Goal: Task Accomplishment & Management: Manage account settings

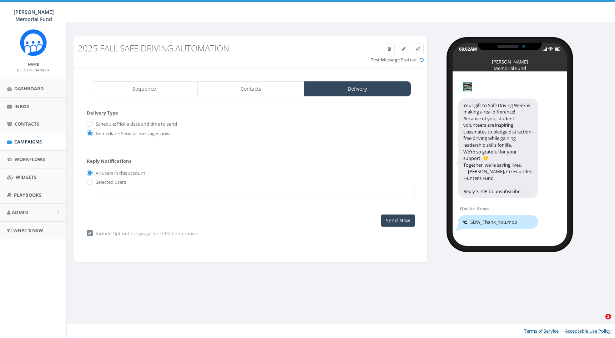
select select
click at [17, 140] on span "Campaigns" at bounding box center [27, 142] width 27 height 6
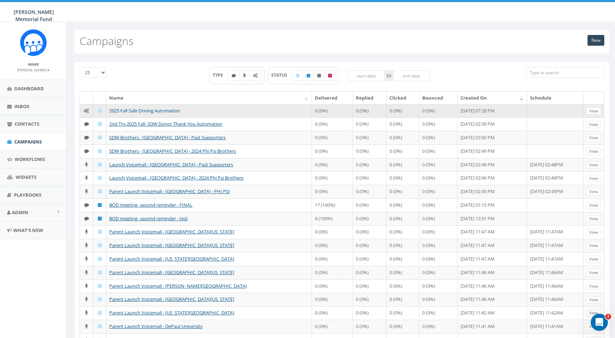
click at [155, 109] on link "2025 Fall Safe Driving Automation" at bounding box center [144, 110] width 71 height 6
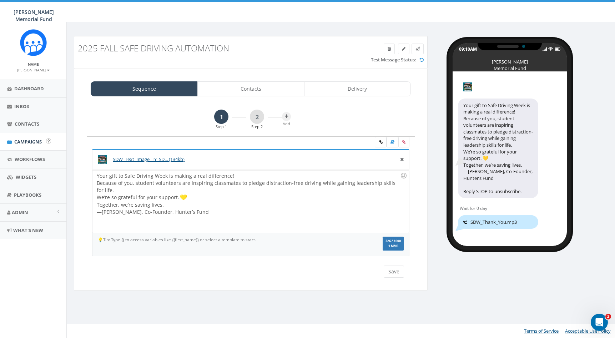
click at [31, 141] on span "Campaigns" at bounding box center [27, 142] width 27 height 6
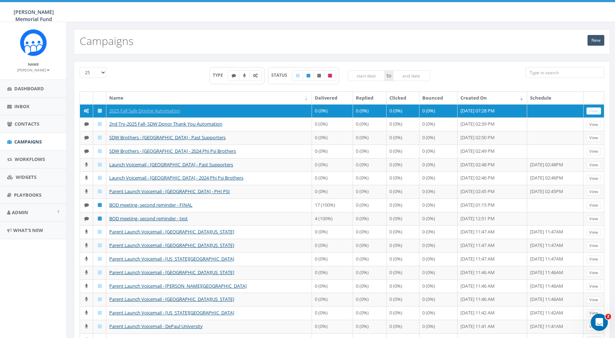
click at [596, 39] on link "New" at bounding box center [596, 40] width 17 height 11
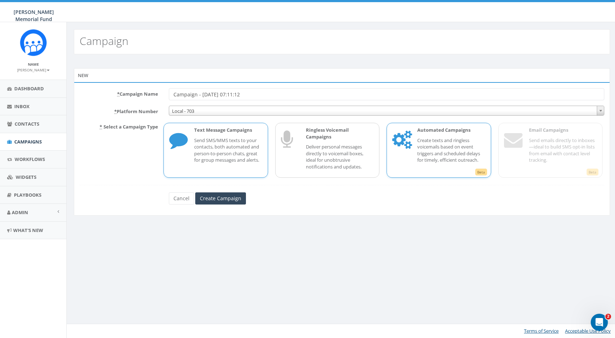
click at [429, 139] on p "Create texts and ringless voicemails based on event triggers and scheduled dela…" at bounding box center [451, 150] width 68 height 26
drag, startPoint x: 258, startPoint y: 94, endPoint x: 152, endPoint y: 87, distance: 106.6
click at [152, 87] on div "* Campaign Name Campaign - [DATE] 07:11:12 * Platform Number Local - 703 Safe D…" at bounding box center [342, 148] width 536 height 133
type input "Test Automation"
click at [236, 199] on input "Create Campaign" at bounding box center [220, 198] width 51 height 12
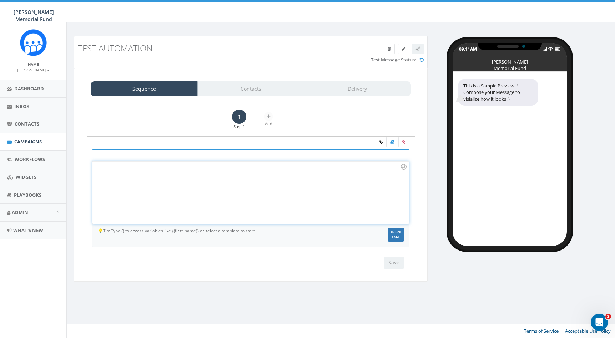
click at [203, 182] on div at bounding box center [250, 192] width 316 height 62
click at [35, 141] on span "Campaigns" at bounding box center [27, 142] width 27 height 6
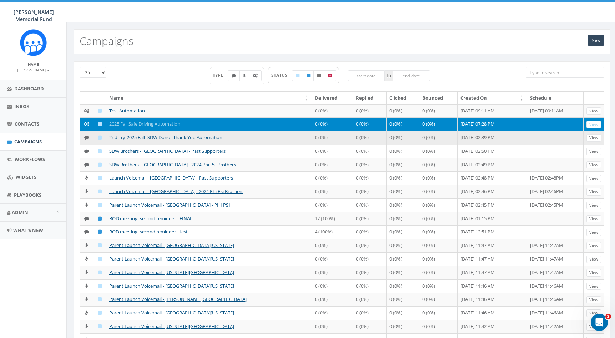
click at [169, 141] on link "2nd Try-2025 Fall- SDW Donor Thank You Automation" at bounding box center [165, 137] width 113 height 6
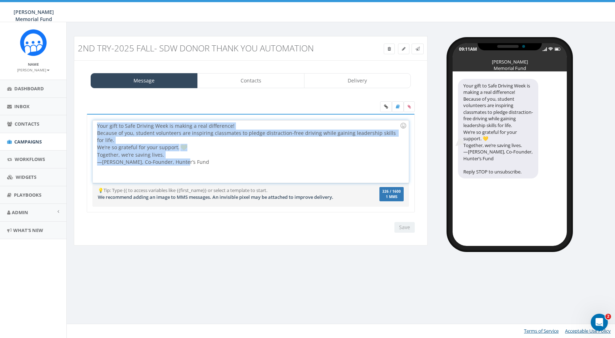
drag, startPoint x: 186, startPoint y: 165, endPoint x: 75, endPoint y: 124, distance: 118.4
click at [75, 124] on div "Message Contacts Delivery Your gift to Safe Driving Week is making a real diffe…" at bounding box center [251, 153] width 354 height 186
copy div "Your gift to Safe Driving Week is making a real difference! Because of you, stu…"
click at [33, 142] on span "Campaigns" at bounding box center [27, 142] width 27 height 6
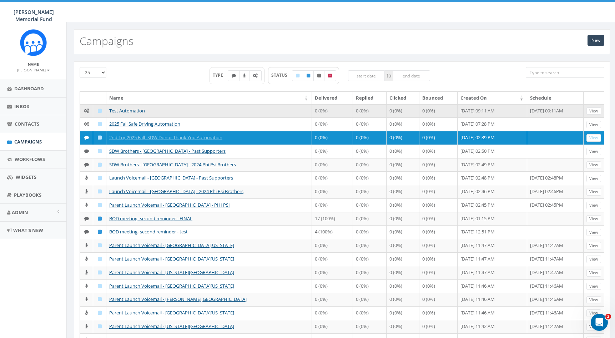
click at [130, 110] on link "Test Automation" at bounding box center [127, 110] width 36 height 6
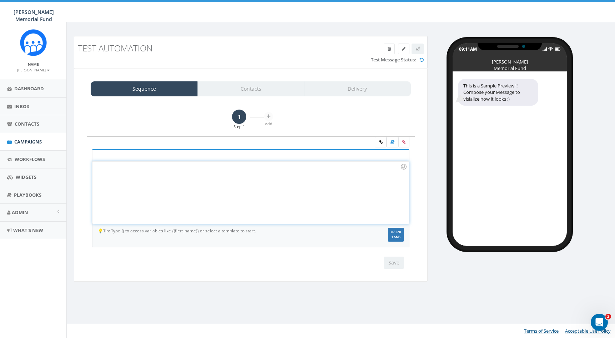
click at [172, 178] on div at bounding box center [250, 192] width 316 height 62
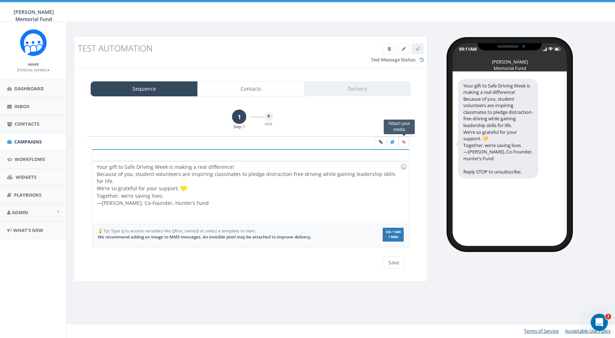
drag, startPoint x: 521, startPoint y: 17, endPoint x: 403, endPoint y: 141, distance: 170.7
click at [403, 141] on icon at bounding box center [403, 142] width 3 height 4
click at [0, 0] on input "file" at bounding box center [0, 0] width 0 height 0
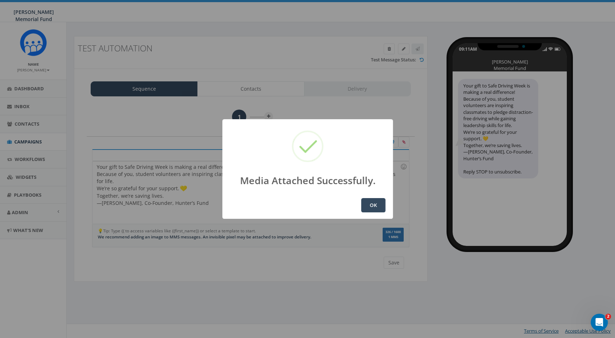
click at [369, 206] on button "OK" at bounding box center [373, 205] width 24 height 14
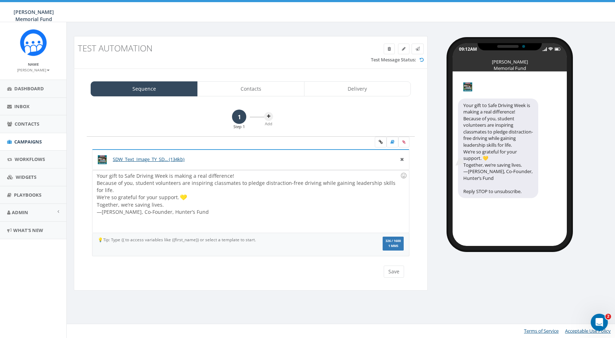
click at [268, 117] on icon at bounding box center [268, 116] width 3 height 4
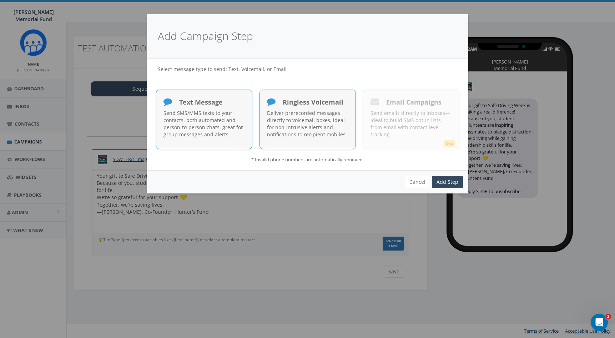
click at [283, 120] on p "Deliver prerecorded messages directly to voicemail boxes, ideal for non-intrusi…" at bounding box center [307, 124] width 81 height 29
click at [443, 178] on link "Add Step" at bounding box center [447, 182] width 31 height 12
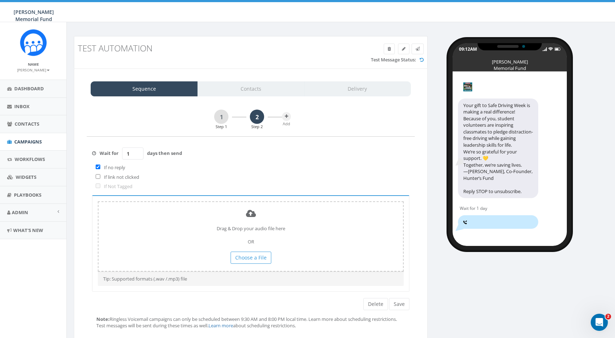
click at [99, 166] on input "checkbox" at bounding box center [98, 167] width 5 height 5
checkbox input "false"
type input "0"
click at [136, 154] on input "0" at bounding box center [132, 153] width 21 height 12
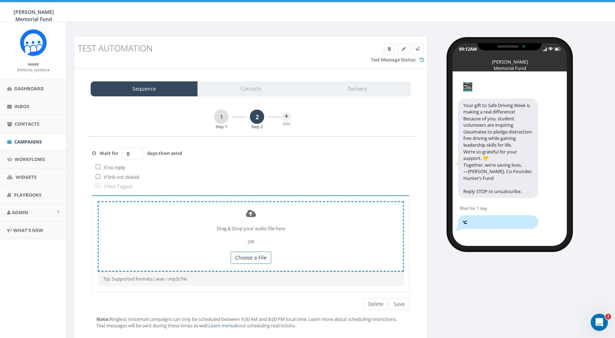
click at [248, 254] on span "Choose a File" at bounding box center [250, 257] width 31 height 7
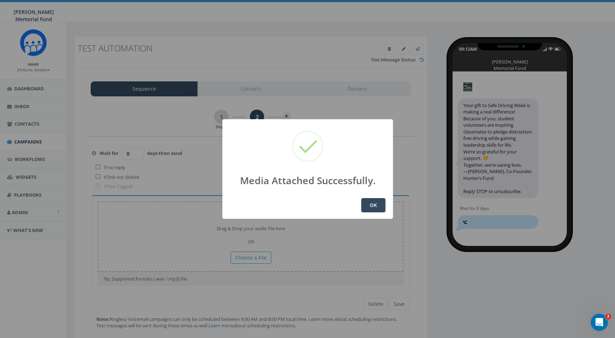
click at [373, 206] on button "OK" at bounding box center [373, 205] width 24 height 14
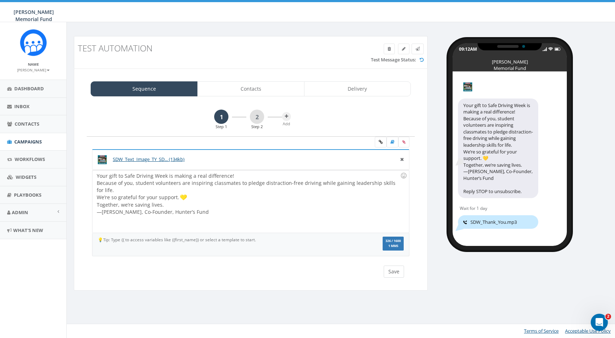
click at [393, 268] on button "Save" at bounding box center [394, 272] width 20 height 12
click at [397, 270] on button "Save" at bounding box center [394, 272] width 20 height 12
click at [255, 120] on link "2" at bounding box center [257, 117] width 14 height 14
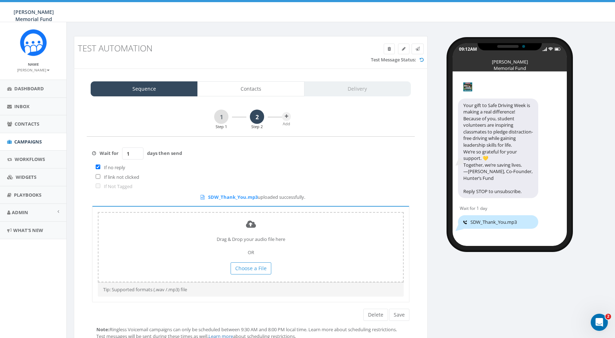
click at [96, 166] on input "checkbox" at bounding box center [98, 167] width 5 height 5
checkbox input "false"
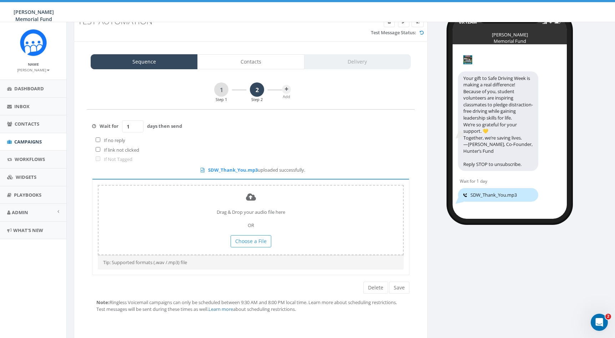
scroll to position [40, 0]
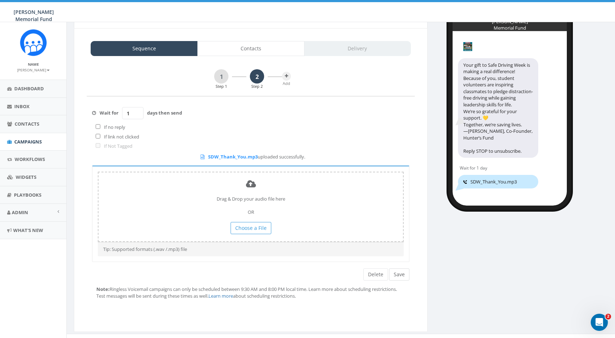
click at [403, 270] on button "Save" at bounding box center [399, 274] width 20 height 12
type input "0"
click at [137, 115] on input "0" at bounding box center [132, 113] width 21 height 12
click at [398, 268] on button "Save" at bounding box center [399, 274] width 20 height 12
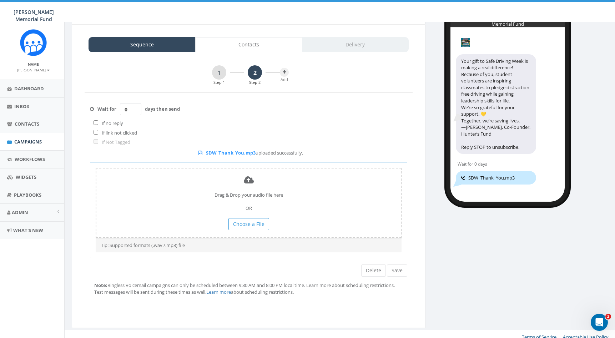
scroll to position [43, 2]
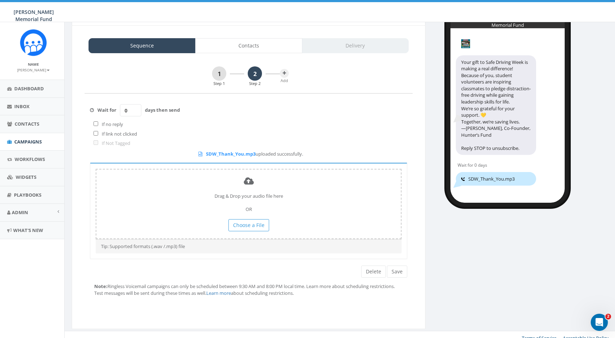
click at [217, 71] on link "1" at bounding box center [219, 73] width 14 height 14
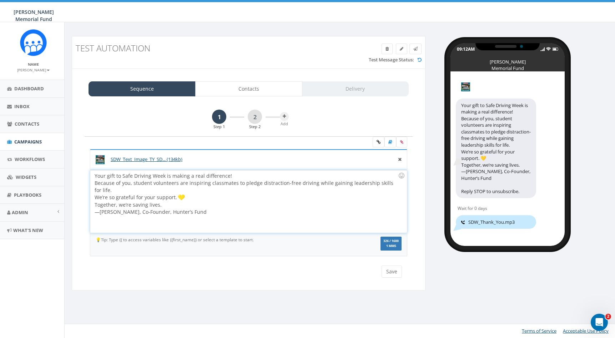
click at [95, 175] on div "Your gift to Safe Driving Week is making a real difference! Because of you, stu…" at bounding box center [248, 201] width 316 height 62
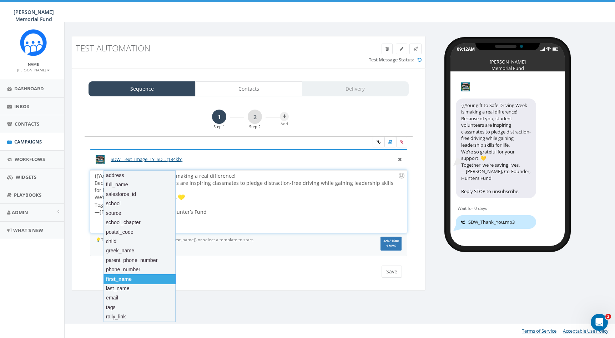
click at [130, 277] on div "first_name" at bounding box center [140, 279] width 72 height 10
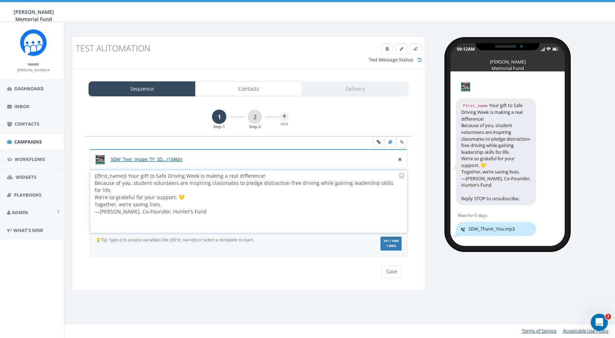
click at [127, 175] on div "{{first_name}} Your gift to Safe Driving Week is making a real difference! Beca…" at bounding box center [248, 201] width 316 height 62
click at [391, 270] on button "Save" at bounding box center [392, 272] width 20 height 12
click at [197, 213] on div "{{first_name}}, your gift to Safe Driving Week is making a real difference! Bec…" at bounding box center [248, 201] width 316 height 62
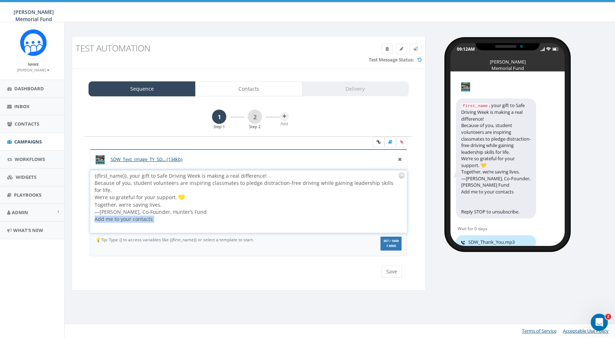
drag, startPoint x: 149, startPoint y: 220, endPoint x: 94, endPoint y: 220, distance: 55.0
click at [94, 220] on div "{{first_name}}, your gift to Safe Driving Week is making a real difference! Bec…" at bounding box center [248, 201] width 316 height 62
click at [155, 219] on div "Add me to your contacts" at bounding box center [246, 219] width 303 height 7
click at [159, 218] on div "{{first_name}}, your gift to Safe Driving Week is making a real difference! Bec…" at bounding box center [248, 201] width 316 height 62
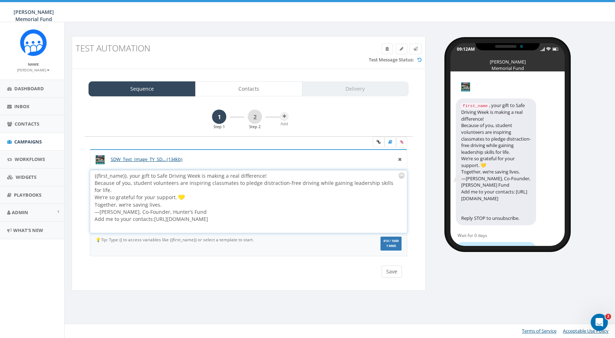
click at [389, 270] on button "Save" at bounding box center [392, 272] width 20 height 12
drag, startPoint x: 271, startPoint y: 217, endPoint x: 155, endPoint y: 217, distance: 116.0
click at [155, 217] on div "{{first_name}}, your gift to Safe Driving Week is making a real difference! Bec…" at bounding box center [248, 201] width 316 height 62
click at [295, 219] on div "{{first_name}}, your gift to Safe Driving Week is making a real difference! Bec…" at bounding box center [248, 201] width 316 height 62
click at [189, 210] on div "{{first_name}}, your gift to Safe Driving Week is making a real difference! Bec…" at bounding box center [248, 201] width 316 height 62
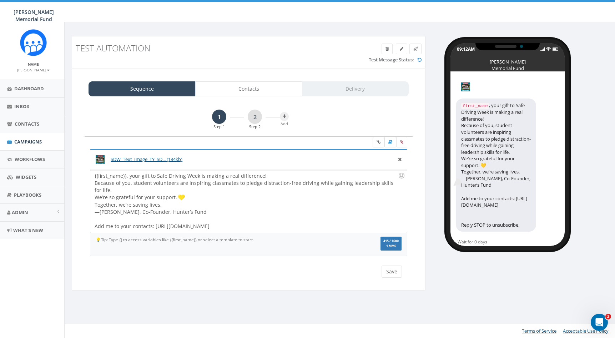
click at [377, 142] on icon at bounding box center [379, 142] width 4 height 4
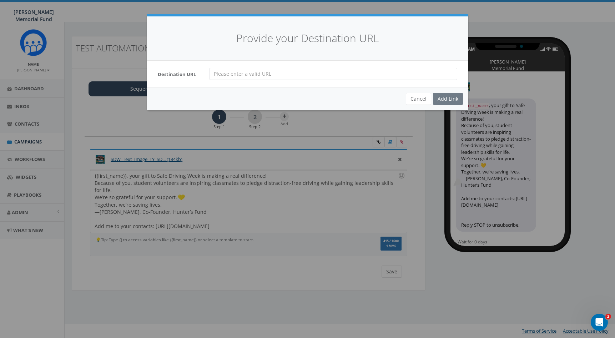
click at [258, 73] on input "url" at bounding box center [333, 74] width 248 height 12
paste input "https://www.hunterwatson.org/s/HunterFund.vcf"
type input "https://www.hunterwatson.org/s/HunterFund.vcf"
click at [453, 97] on div "Add Link" at bounding box center [448, 99] width 30 height 12
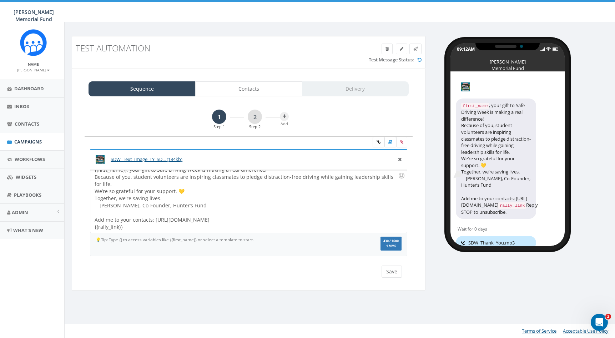
scroll to position [6, 0]
drag, startPoint x: 154, startPoint y: 220, endPoint x: 276, endPoint y: 221, distance: 122.1
click at [276, 221] on div "{{first_name}}, your gift to Safe Driving Week is making a real difference! Bec…" at bounding box center [248, 201] width 316 height 62
drag, startPoint x: 152, startPoint y: 219, endPoint x: 90, endPoint y: 220, distance: 62.1
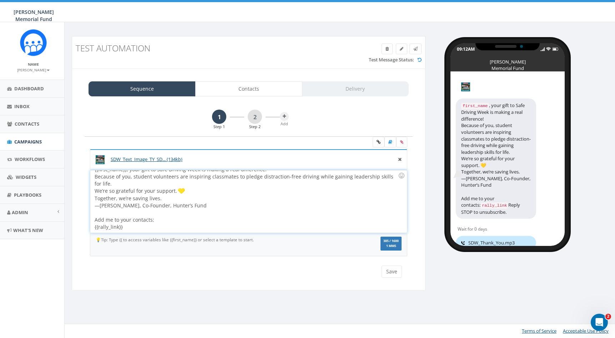
click at [90, 220] on div "{{first_name}}, your gift to Safe Driving Week is making a real difference! Bec…" at bounding box center [248, 201] width 316 height 62
drag, startPoint x: 128, startPoint y: 226, endPoint x: 87, endPoint y: 229, distance: 41.1
click at [87, 229] on div "SDW_Text_Image_TY_SD... (134kb) Your gift to Safe Driving Week is making a real…" at bounding box center [249, 207] width 328 height 116
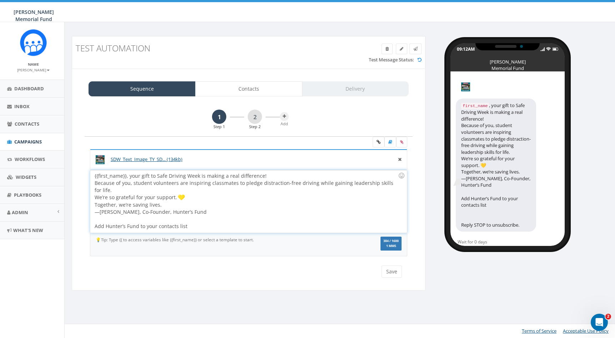
scroll to position [0, 0]
click at [192, 226] on div "{{first_name}}, your gift to Safe Driving Week is making a real difference! Bec…" at bounding box center [248, 201] width 316 height 62
click at [187, 225] on div "{{first_name}}, your gift to Safe Driving Week is making a real difference! Bec…" at bounding box center [248, 201] width 316 height 62
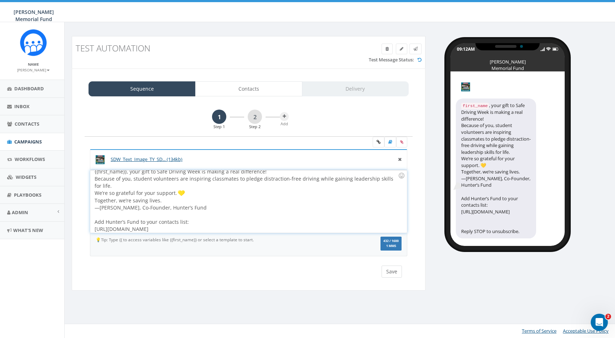
click at [395, 266] on button "Save" at bounding box center [392, 272] width 20 height 12
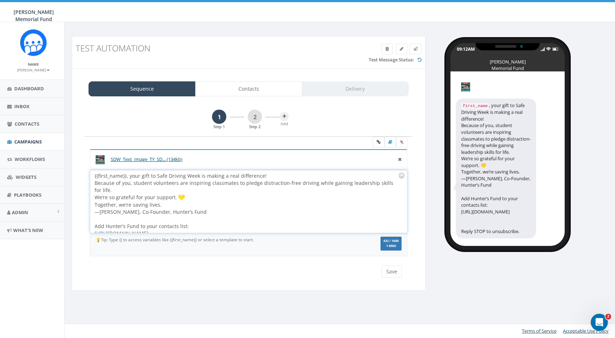
drag, startPoint x: 222, startPoint y: 228, endPoint x: 74, endPoint y: 155, distance: 164.9
click at [74, 155] on div "Sequence Contacts Delivery 1 Step 1 2 Step 2 Add SDW_Text_Image_TY_SD... (134kb…" at bounding box center [249, 180] width 354 height 222
copy div "{{first_name}}, your gift to Safe Driving Week is making a real difference! Bec…"
click at [28, 140] on span "Campaigns" at bounding box center [27, 142] width 27 height 6
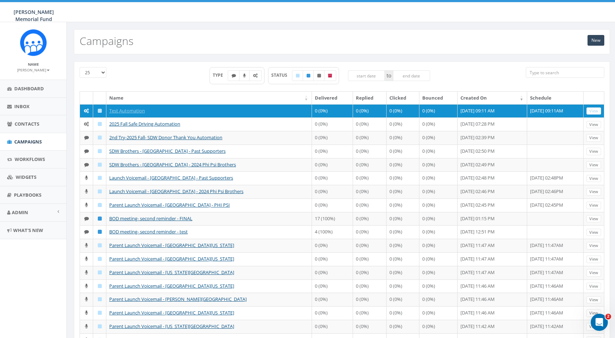
click at [595, 40] on link "New" at bounding box center [596, 40] width 17 height 11
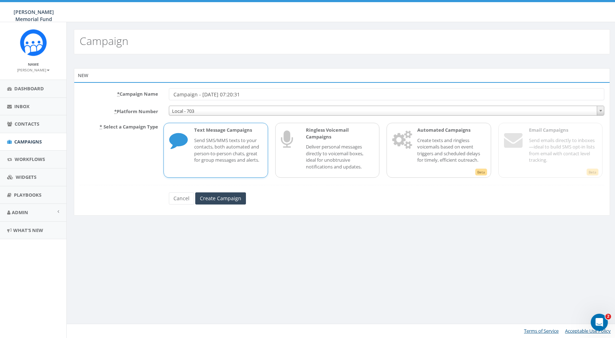
click at [226, 154] on p "Send SMS/MMS texts to your contacts, both automated and person-to-person chats,…" at bounding box center [228, 150] width 68 height 26
click at [229, 97] on input "Campaign - [DATE] 07:20:31" at bounding box center [386, 94] width 435 height 12
type input "Test of Automation Text"
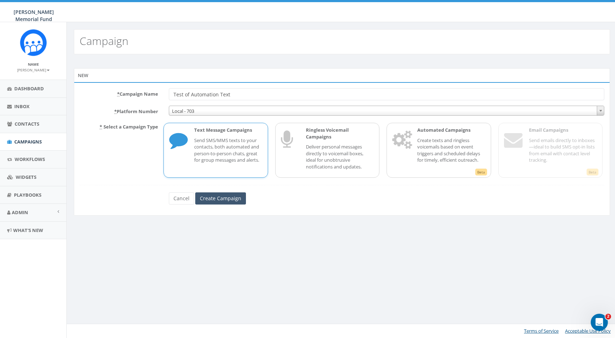
click at [226, 196] on input "Create Campaign" at bounding box center [220, 198] width 51 height 12
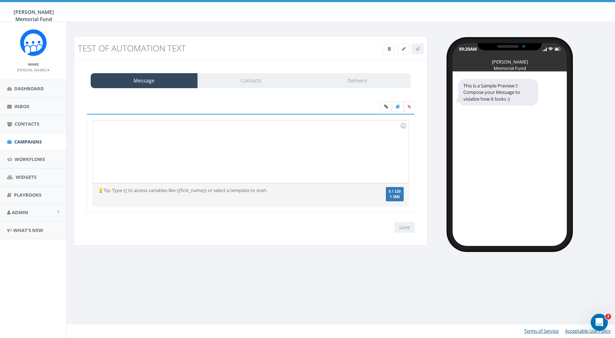
click at [231, 139] on div at bounding box center [251, 151] width 316 height 62
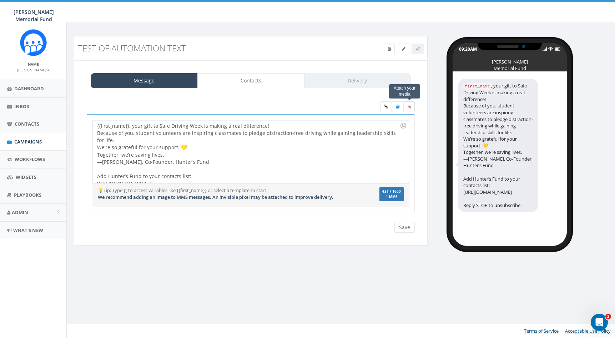
click at [409, 106] on icon at bounding box center [409, 107] width 3 height 4
click at [0, 0] on input "file" at bounding box center [0, 0] width 0 height 0
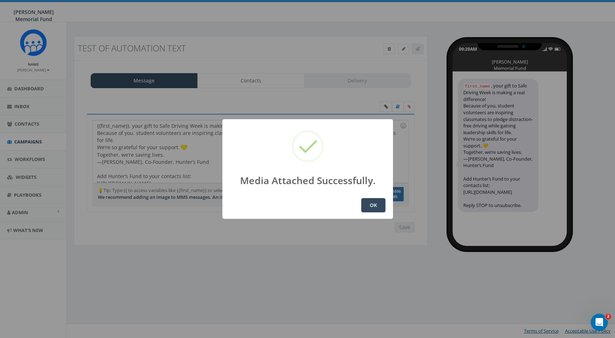
click at [373, 205] on button "OK" at bounding box center [373, 205] width 24 height 14
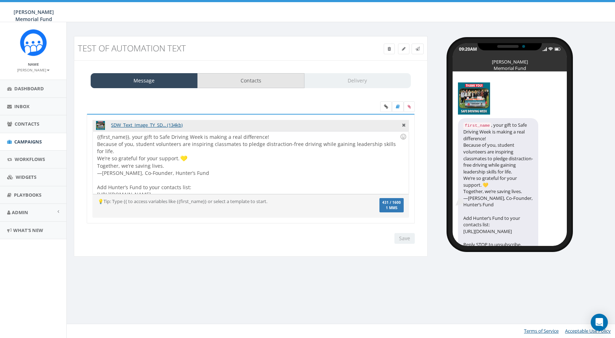
click at [246, 79] on link "Contacts" at bounding box center [250, 80] width 107 height 15
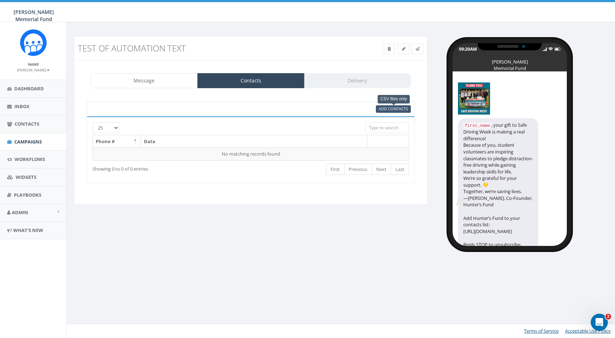
click at [387, 108] on span "Add Contacts" at bounding box center [393, 108] width 29 height 5
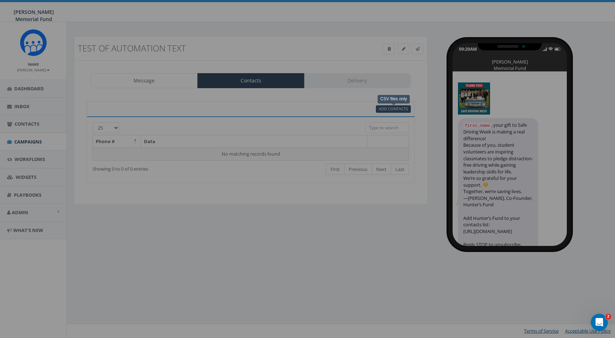
select select
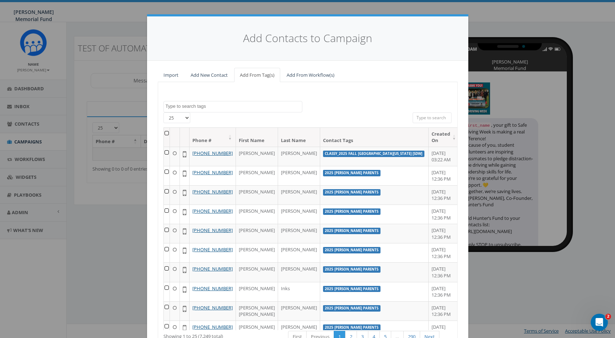
click at [183, 109] on span at bounding box center [232, 106] width 139 height 11
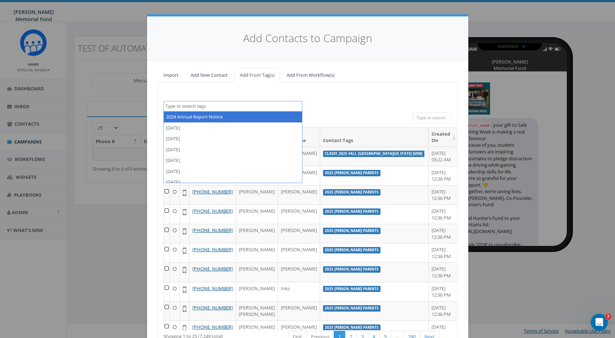
click at [180, 101] on span at bounding box center [232, 106] width 139 height 11
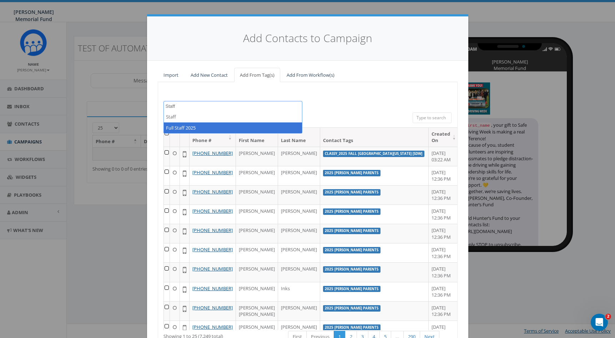
type textarea "Staff"
select select "Full Staff 2025"
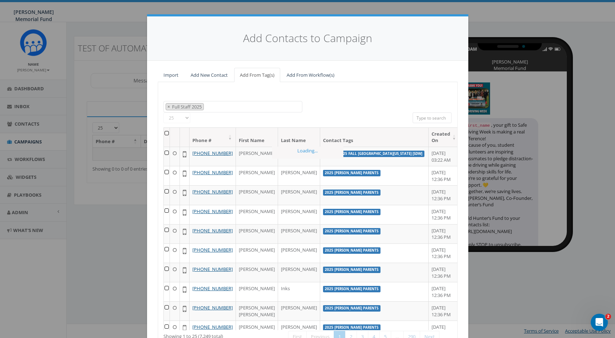
scroll to position [3431, 0]
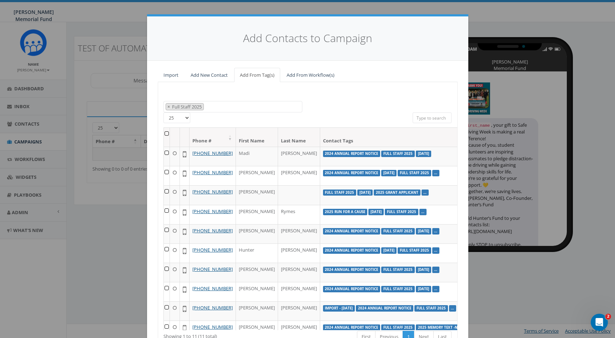
click at [165, 134] on th at bounding box center [167, 137] width 6 height 19
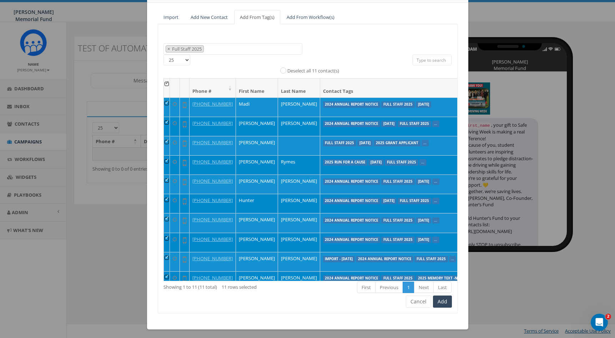
scroll to position [57, 0]
click at [444, 300] on button "Add" at bounding box center [442, 302] width 19 height 12
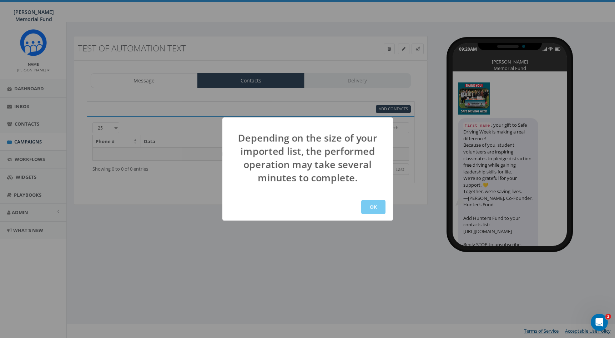
click at [372, 206] on button "OK" at bounding box center [373, 207] width 24 height 14
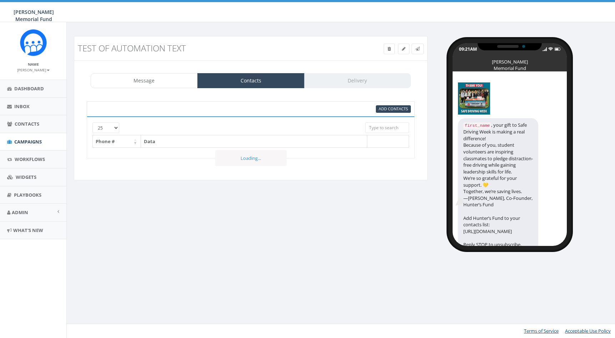
select select
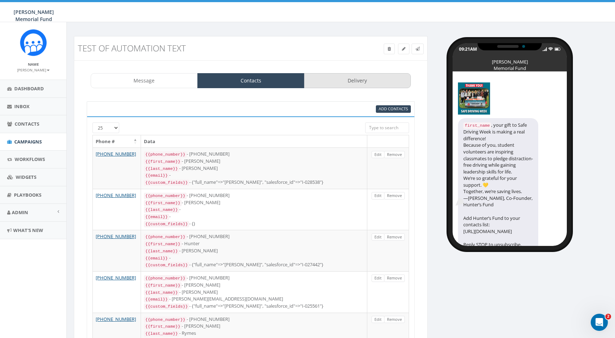
click at [372, 78] on link "Delivery" at bounding box center [357, 80] width 107 height 15
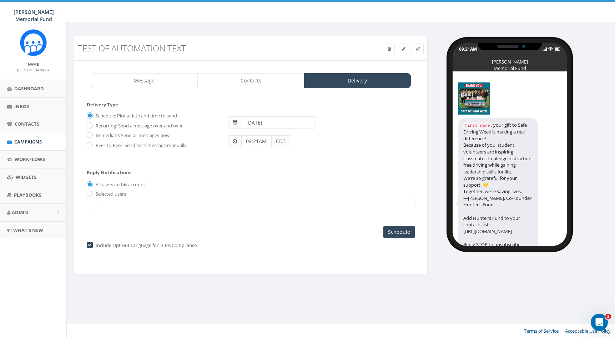
click at [89, 134] on input "Immediate: Send all messages now" at bounding box center [89, 136] width 5 height 5
radio input "true"
click at [407, 233] on input "Send Now" at bounding box center [398, 232] width 34 height 12
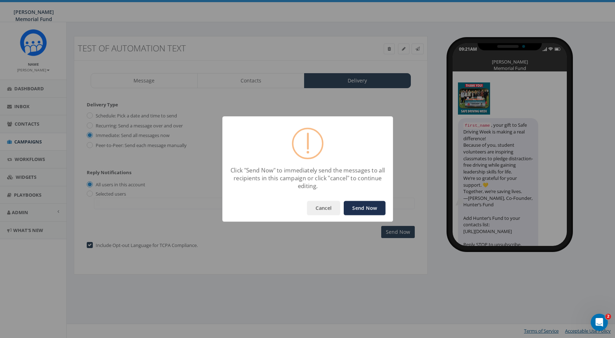
click at [360, 204] on button "Send Now" at bounding box center [365, 208] width 42 height 14
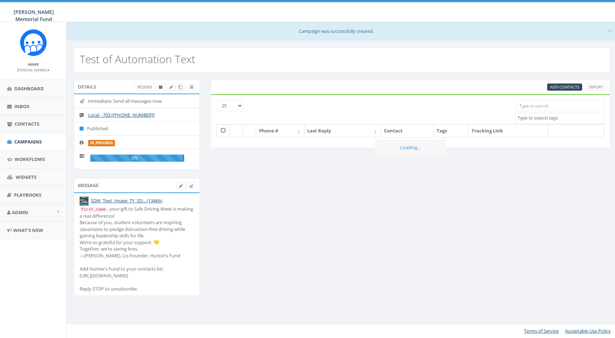
select select
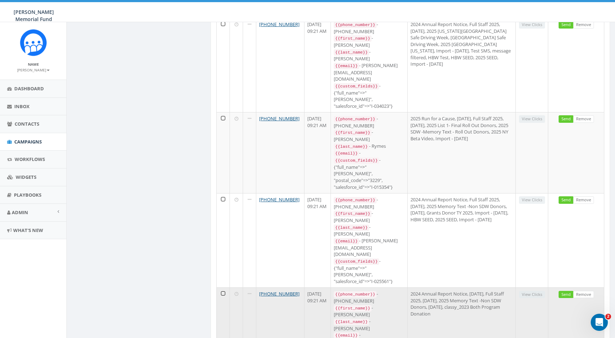
scroll to position [447, 0]
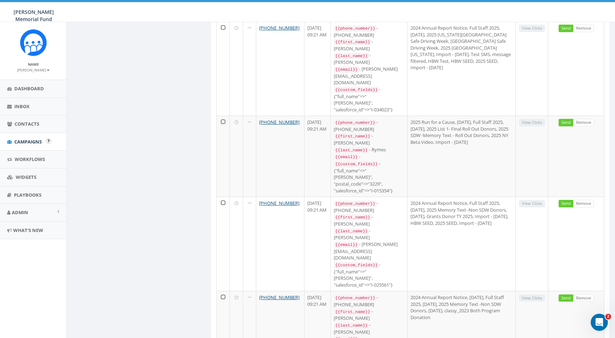
click at [15, 136] on link "Campaigns" at bounding box center [33, 141] width 66 height 17
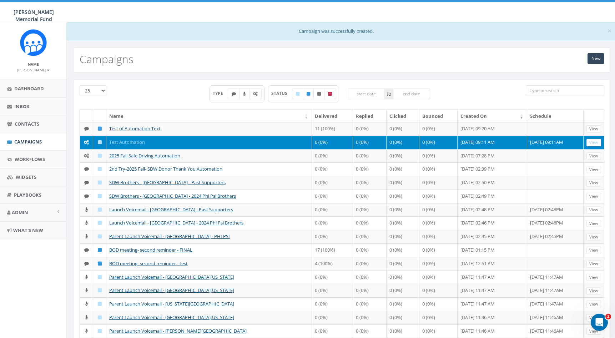
click at [135, 145] on link "Test Automation" at bounding box center [127, 142] width 36 height 6
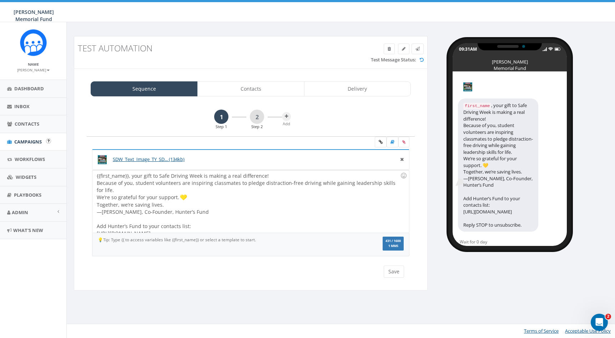
click at [35, 141] on span "Campaigns" at bounding box center [27, 142] width 27 height 6
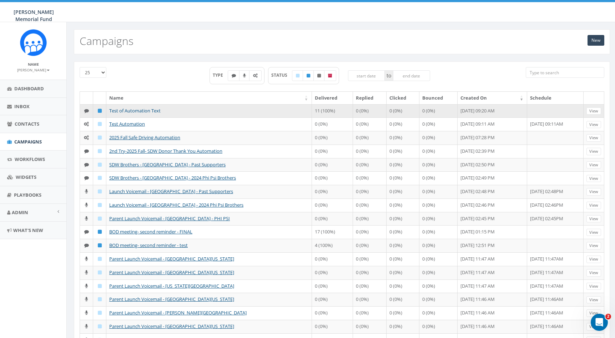
click at [141, 109] on link "Test of Automation Text" at bounding box center [134, 110] width 51 height 6
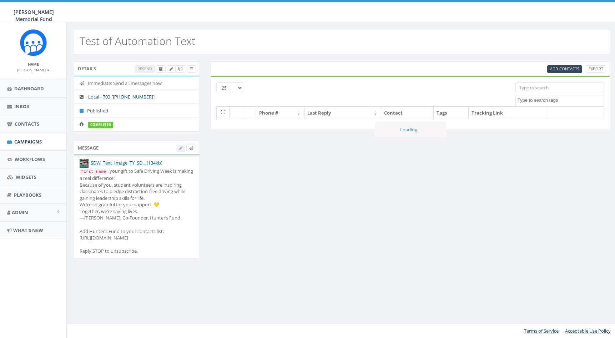
select select
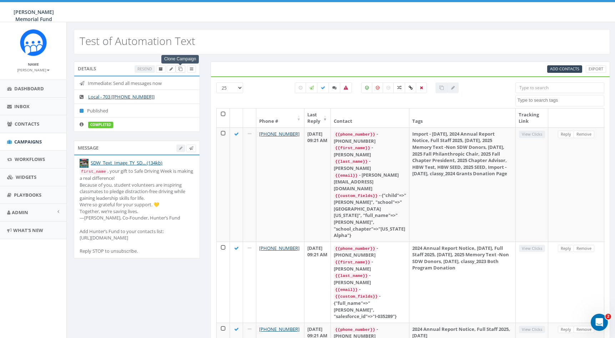
click at [180, 67] on span at bounding box center [180, 68] width 4 height 5
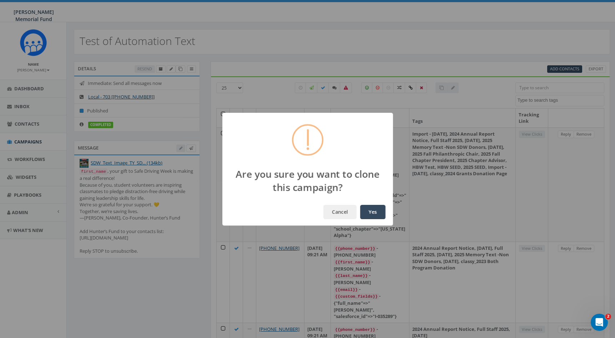
click at [372, 214] on button "Yes" at bounding box center [372, 212] width 25 height 14
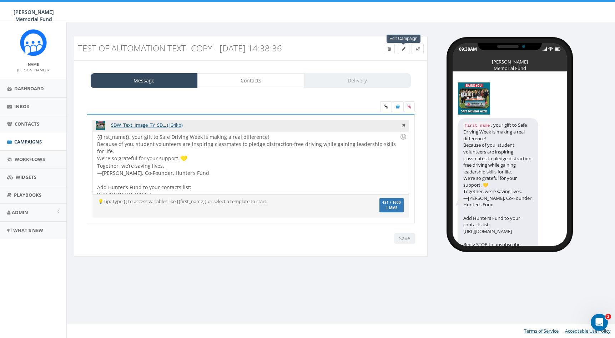
click at [405, 48] on icon at bounding box center [404, 49] width 4 height 4
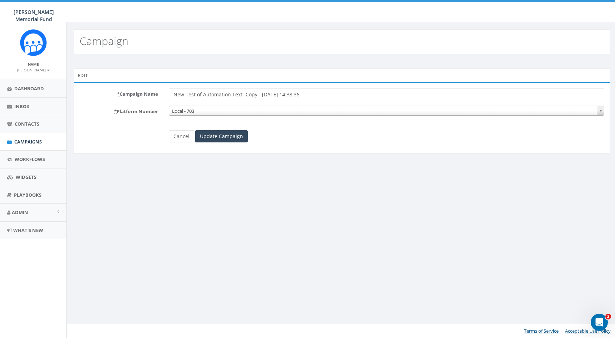
click at [260, 93] on input "New Test of Automation Text- Copy - 2025-09-02 14:38:36" at bounding box center [386, 94] width 435 height 12
drag, startPoint x: 243, startPoint y: 93, endPoint x: 339, endPoint y: 94, distance: 95.7
click at [339, 95] on input "New Test of Automation Text- Copy - 2025-09-02 14:38:36" at bounding box center [386, 94] width 435 height 12
type input "New Test of Automation Text"
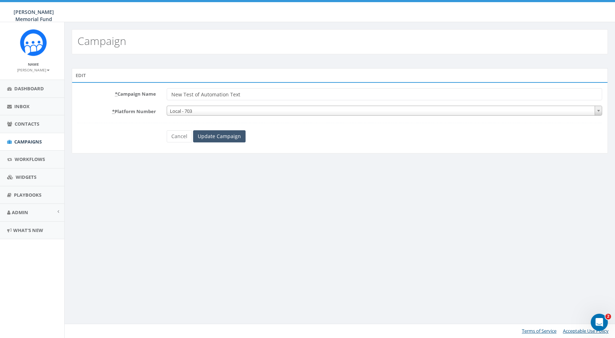
click at [238, 135] on input "Update Campaign" at bounding box center [219, 136] width 52 height 12
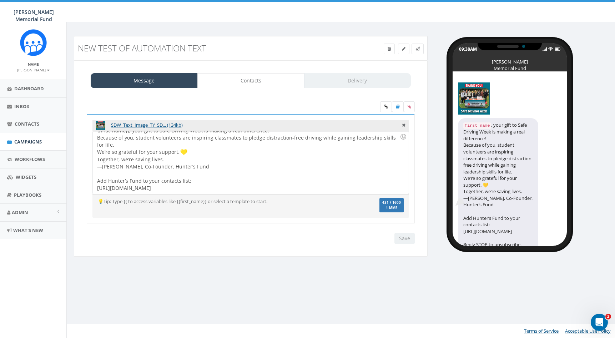
scroll to position [6, 0]
drag, startPoint x: 217, startPoint y: 187, endPoint x: 90, endPoint y: 188, distance: 127.4
click at [90, 188] on div "SDW_Text_Image_TY_SD... (134kb) {{first_name}}, your gift to Safe Driving Week …" at bounding box center [251, 169] width 328 height 110
click at [408, 236] on input "Save" at bounding box center [404, 238] width 20 height 11
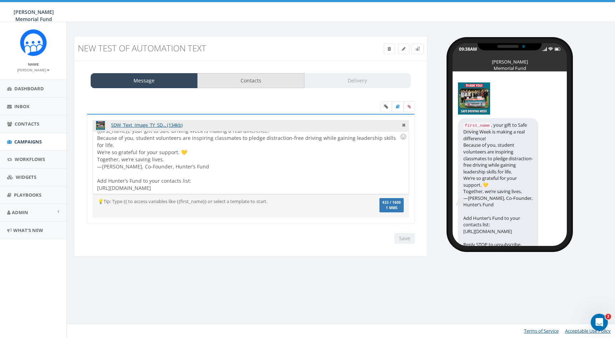
click at [252, 79] on link "Contacts" at bounding box center [250, 80] width 107 height 15
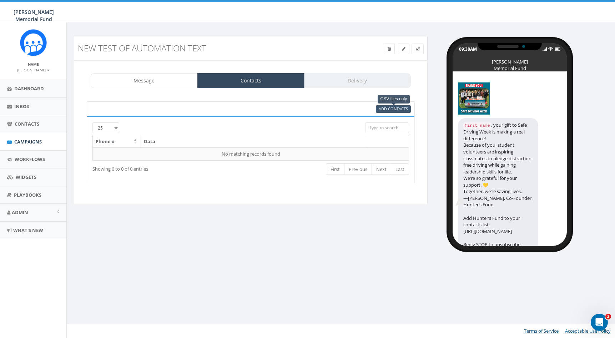
click at [392, 110] on span "Add Contacts" at bounding box center [393, 108] width 29 height 5
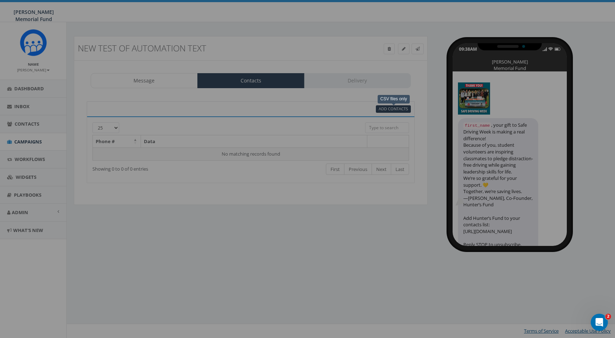
select select
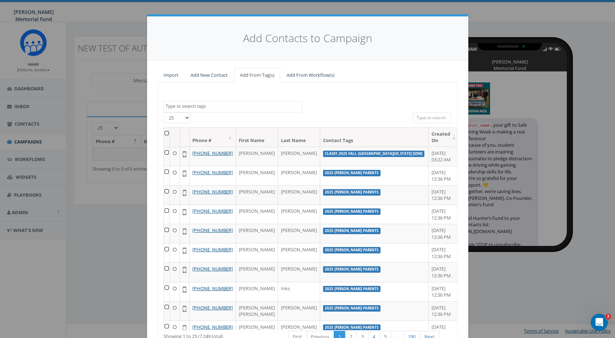
click at [191, 105] on textarea "Search" at bounding box center [234, 106] width 136 height 6
type textarea "Staff"
select select "Full Staff 2025"
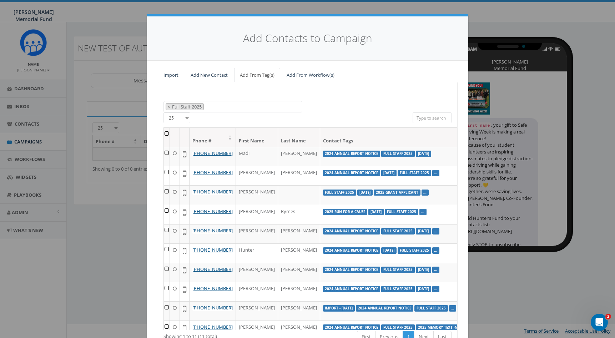
click at [166, 134] on th at bounding box center [167, 137] width 6 height 19
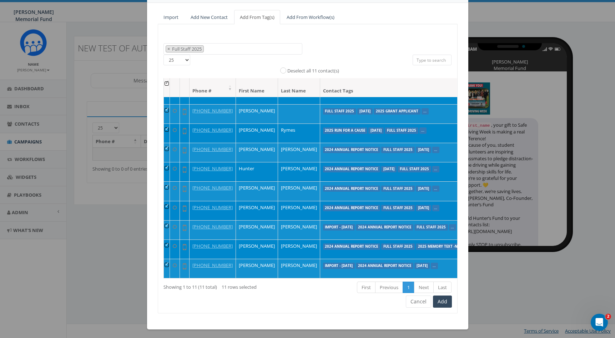
scroll to position [57, 0]
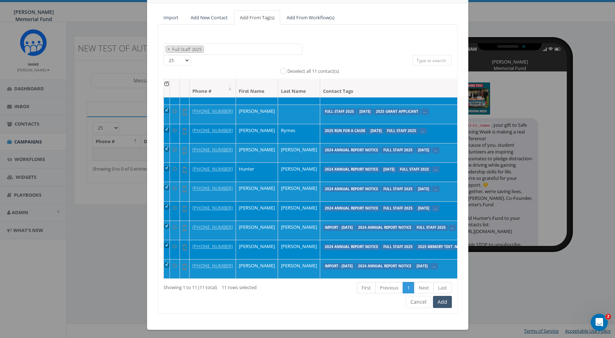
click at [445, 300] on button "Add" at bounding box center [442, 302] width 19 height 12
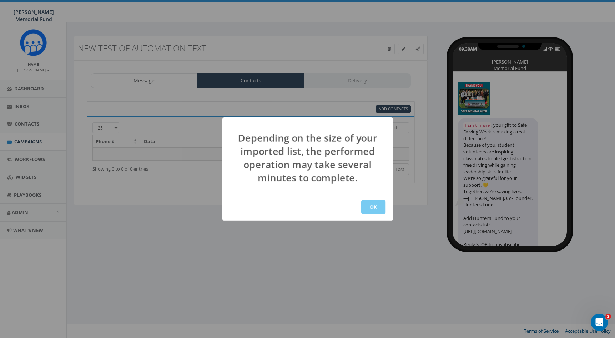
click at [375, 206] on button "OK" at bounding box center [373, 207] width 24 height 14
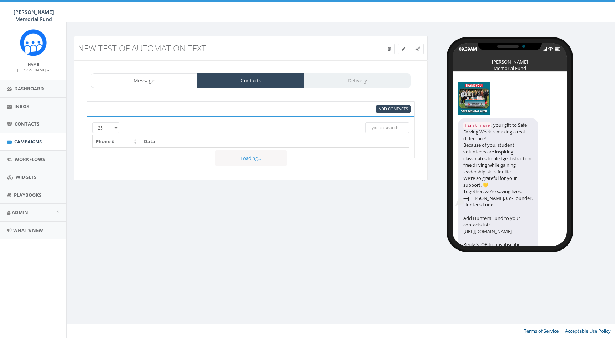
select select
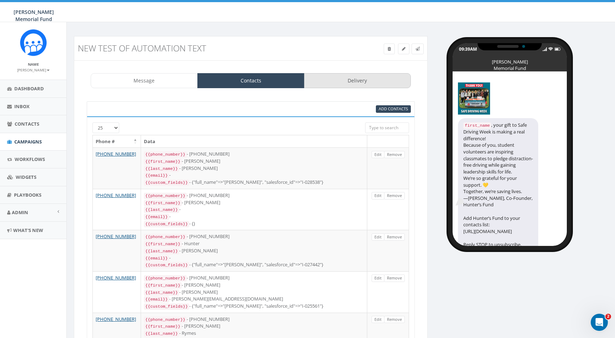
click at [368, 79] on link "Delivery" at bounding box center [357, 80] width 107 height 15
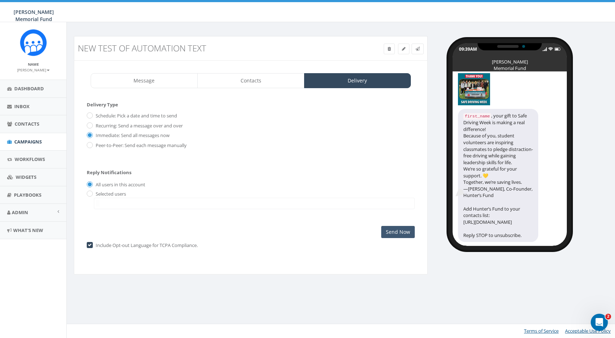
scroll to position [11, 0]
click at [395, 228] on input "Send Now" at bounding box center [398, 232] width 34 height 12
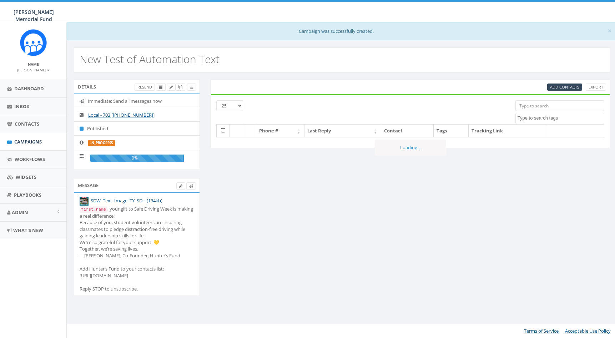
select select
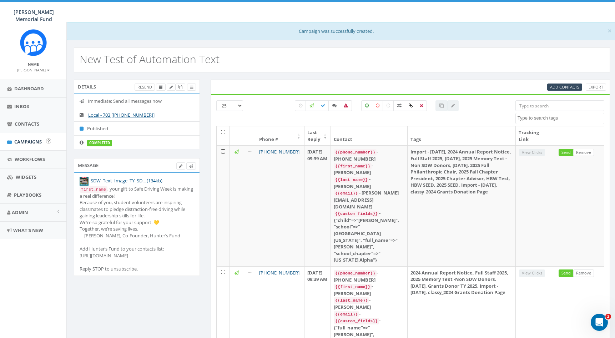
click at [30, 141] on span "Campaigns" at bounding box center [27, 142] width 27 height 6
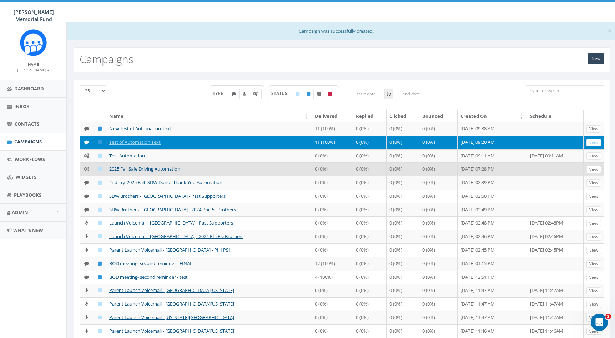
click at [131, 172] on link "2025 Fall Safe Driving Automation" at bounding box center [144, 169] width 71 height 6
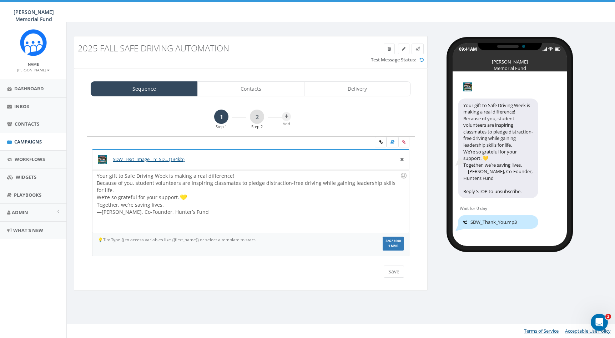
click at [183, 211] on div "Your gift to Safe Driving Week is making a real difference! Because of you, stu…" at bounding box center [250, 201] width 316 height 62
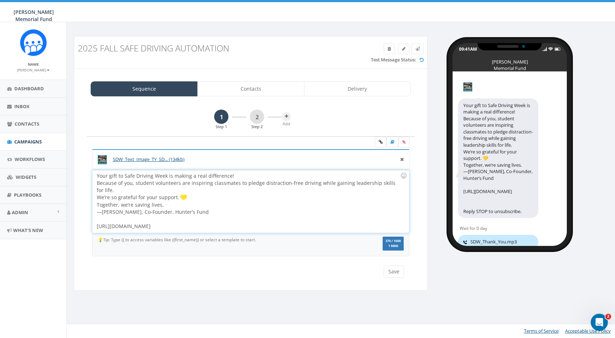
click at [102, 220] on div at bounding box center [248, 219] width 303 height 7
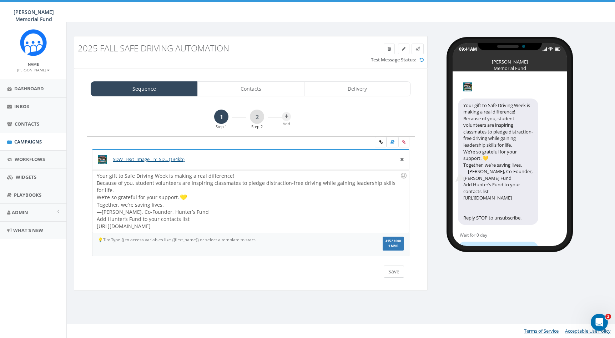
click at [397, 270] on button "Save" at bounding box center [394, 272] width 20 height 12
click at [29, 125] on span "Contacts" at bounding box center [27, 124] width 25 height 6
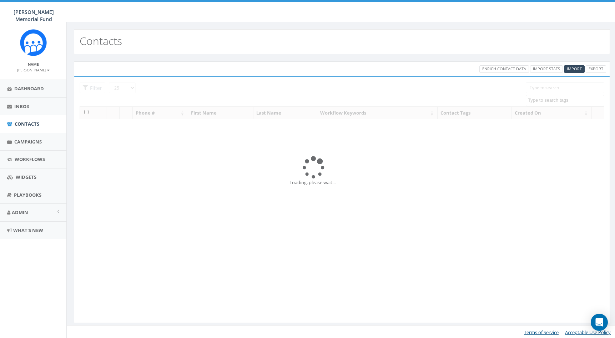
select select
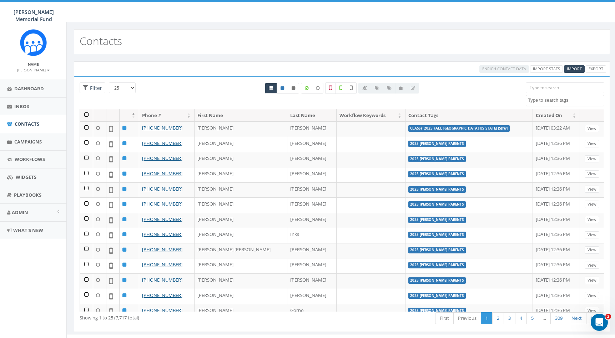
click at [547, 88] on input "search" at bounding box center [565, 87] width 79 height 11
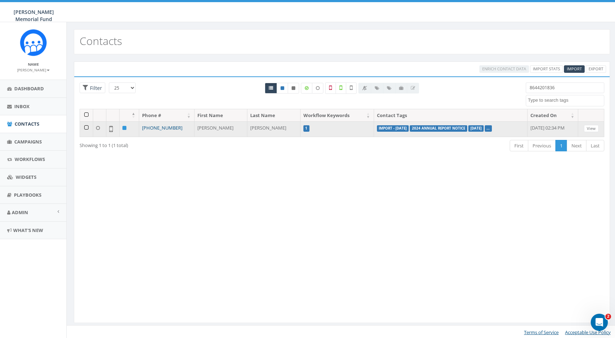
type input "8644201836"
click at [167, 127] on link "[PHONE_NUMBER]" at bounding box center [162, 128] width 40 height 6
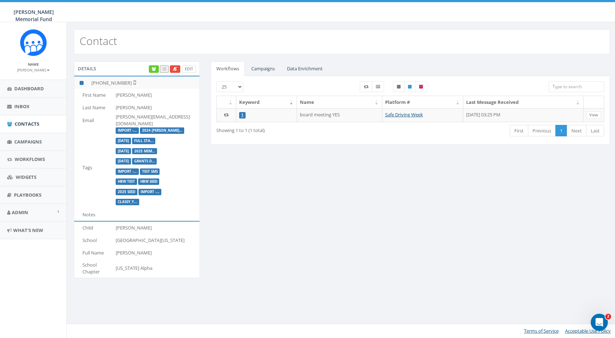
click at [189, 69] on link "Edit" at bounding box center [189, 68] width 14 height 7
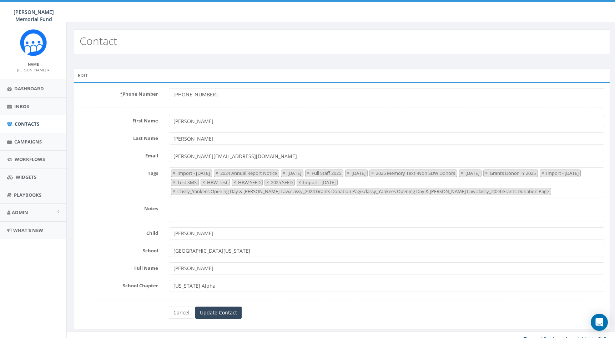
select select "Import - [DATE]"
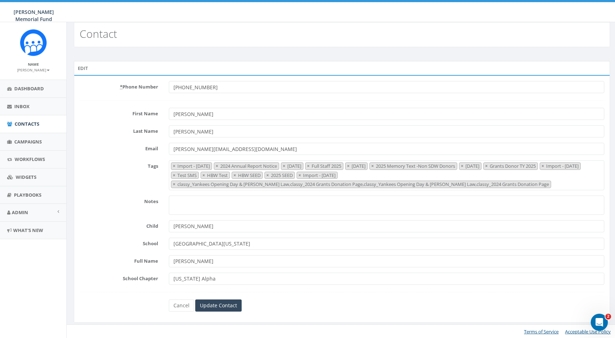
scroll to position [7, 0]
click at [184, 300] on link "Cancel" at bounding box center [181, 306] width 25 height 12
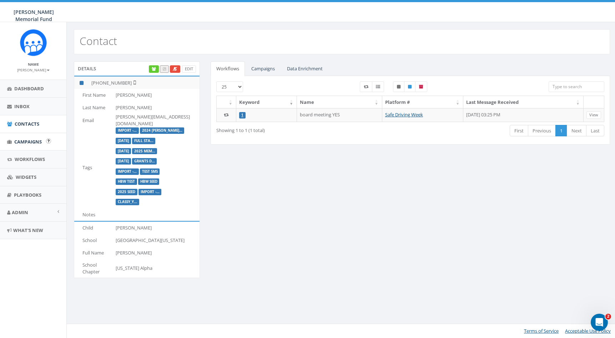
click at [25, 139] on span "Campaigns" at bounding box center [27, 142] width 27 height 6
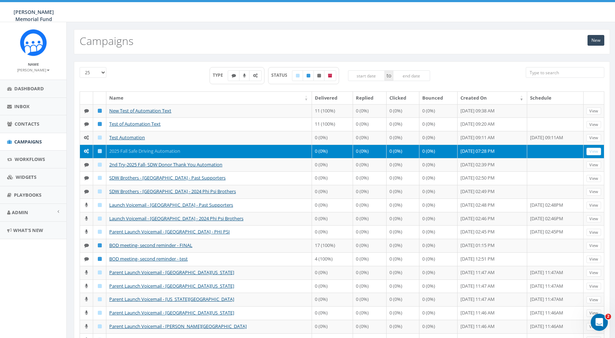
click at [146, 154] on link "2025 Fall Safe Driving Automation" at bounding box center [144, 151] width 71 height 6
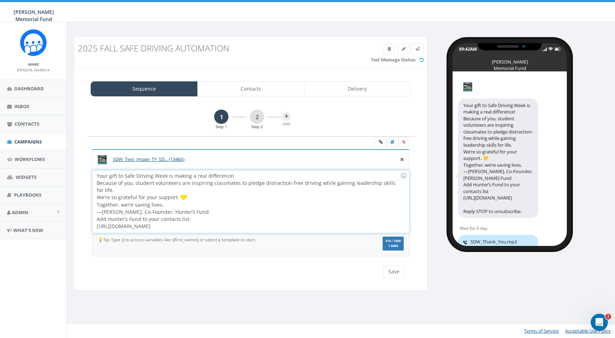
click at [107, 174] on div "Your gift to Safe Driving Week is making a real difference! Because of you, stu…" at bounding box center [250, 201] width 316 height 62
drag, startPoint x: 99, startPoint y: 174, endPoint x: 92, endPoint y: 174, distance: 7.5
click at [92, 174] on div "SDW_Text_Image_TY_SD... (134kb) Your gift to Safe Driving Week is making a real…" at bounding box center [251, 207] width 328 height 116
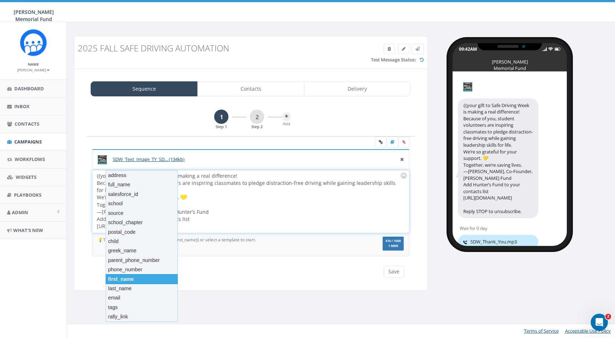
click at [134, 277] on div "first_name" at bounding box center [142, 279] width 72 height 10
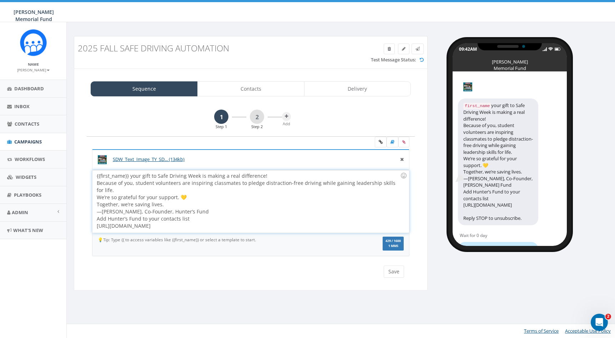
click at [128, 176] on div "{{first_name}} your gift to Safe Driving Week is making a real difference! Beca…" at bounding box center [250, 201] width 316 height 62
click at [395, 269] on button "Save" at bounding box center [394, 272] width 20 height 12
click at [255, 115] on link "2" at bounding box center [257, 117] width 14 height 14
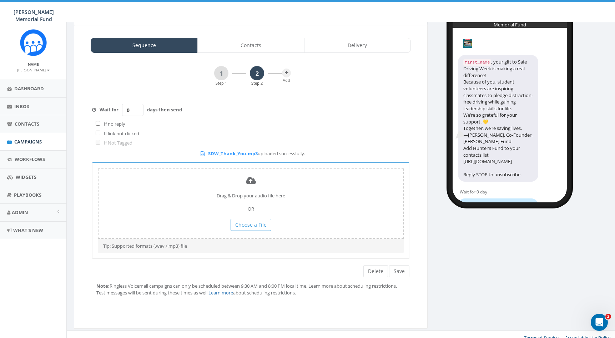
scroll to position [42, 0]
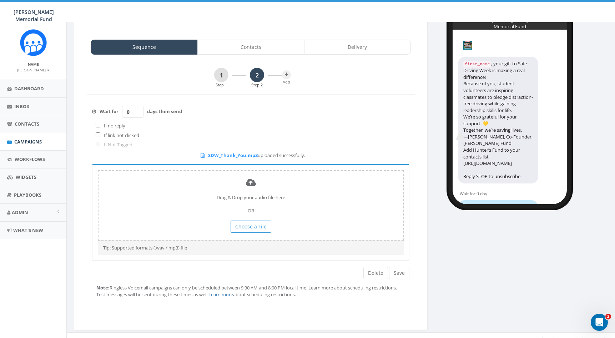
click at [222, 77] on link "1" at bounding box center [221, 75] width 14 height 14
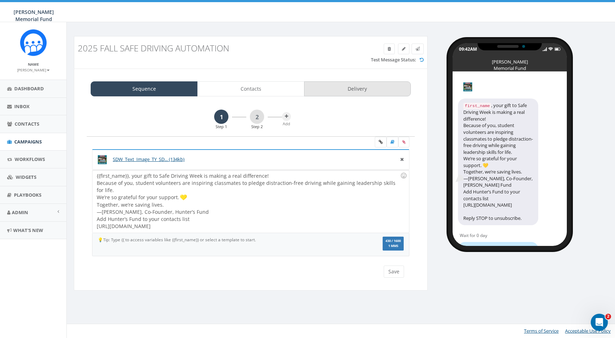
click at [369, 90] on link "Delivery" at bounding box center [357, 88] width 107 height 15
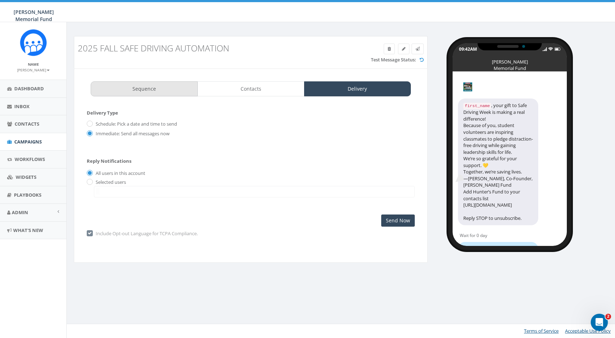
click at [160, 89] on link "Sequence" at bounding box center [144, 88] width 107 height 15
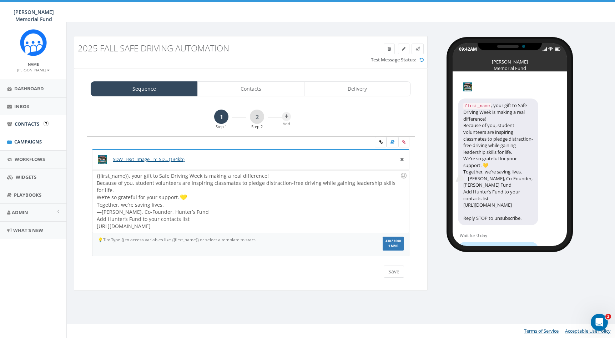
click at [19, 124] on span "Contacts" at bounding box center [27, 124] width 25 height 6
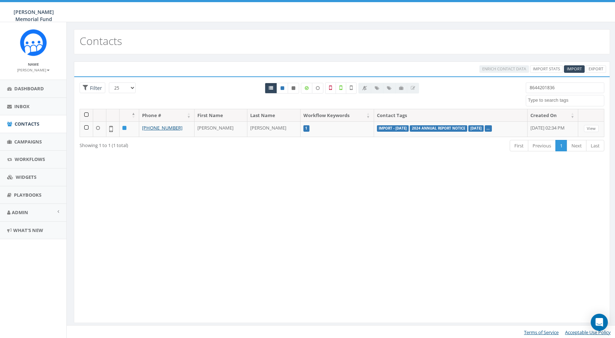
select select
click at [28, 136] on link "Campaigns" at bounding box center [33, 141] width 66 height 17
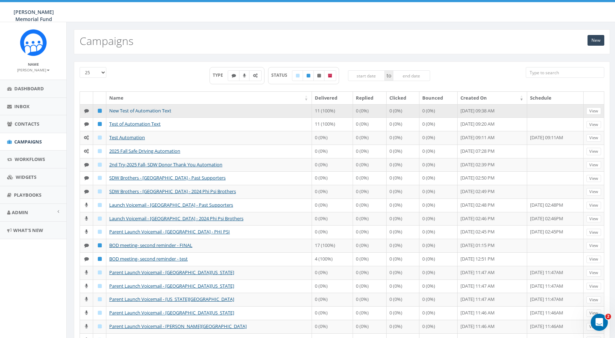
click at [141, 111] on link "New Test of Automation Text" at bounding box center [140, 110] width 62 height 6
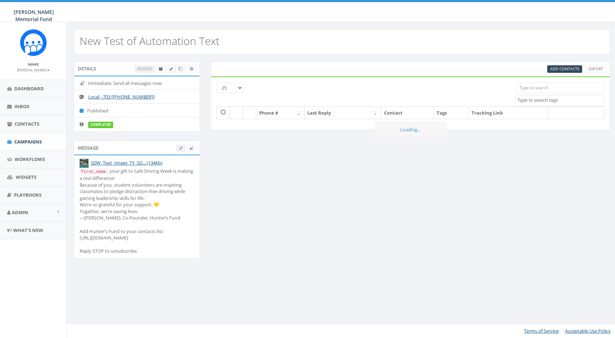
select select
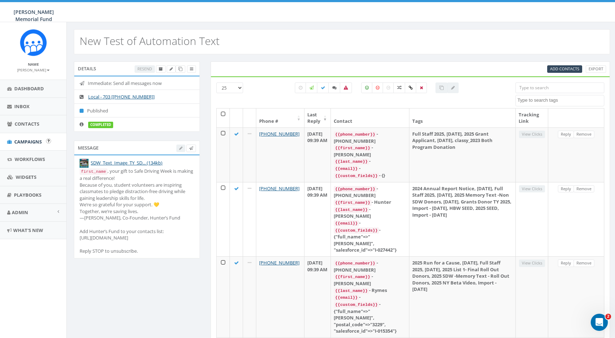
click at [36, 140] on span "Campaigns" at bounding box center [27, 142] width 27 height 6
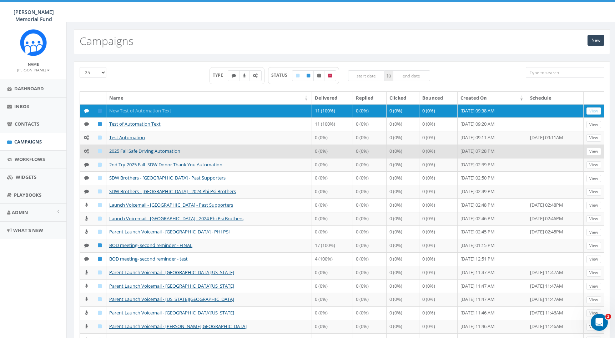
click at [135, 154] on link "2025 Fall Safe Driving Automation" at bounding box center [144, 151] width 71 height 6
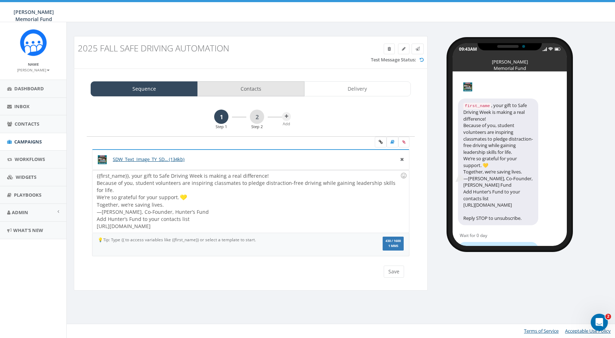
click at [245, 90] on link "Contacts" at bounding box center [250, 88] width 107 height 15
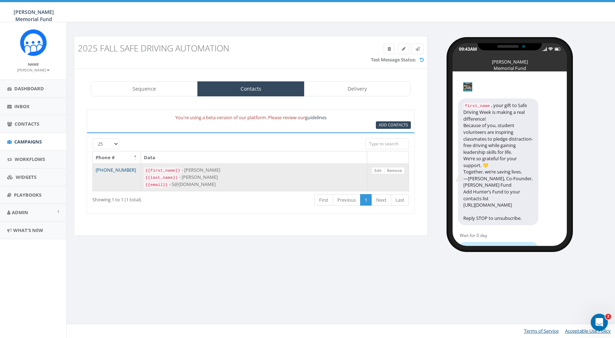
click at [122, 167] on link "[PHONE_NUMBER]" at bounding box center [116, 170] width 40 height 6
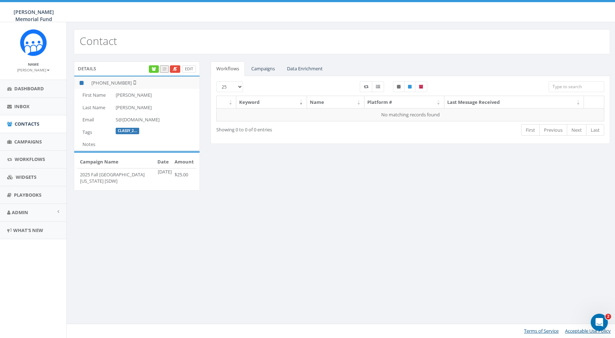
click at [192, 67] on link "Edit" at bounding box center [189, 68] width 14 height 7
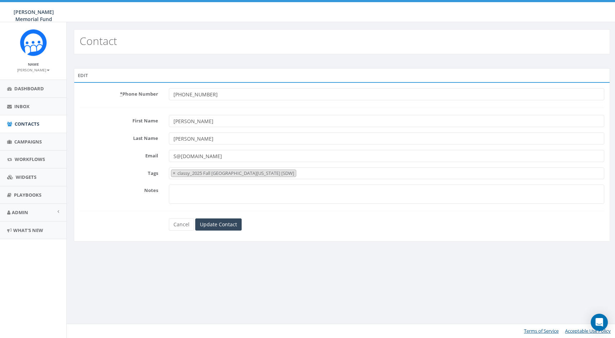
select select "classy_2025 Fall [GEOGRAPHIC_DATA][US_STATE] [SDW]"
click at [178, 224] on link "Cancel" at bounding box center [181, 224] width 25 height 12
click at [183, 225] on link "Cancel" at bounding box center [181, 224] width 25 height 12
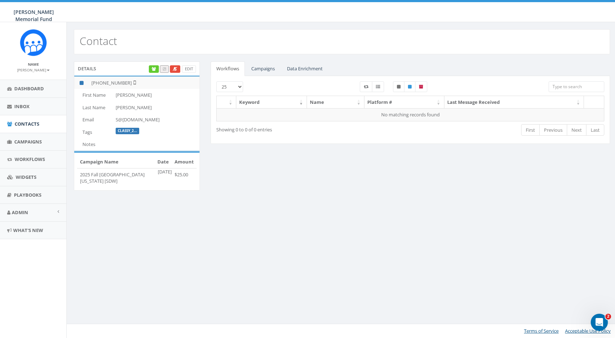
click at [263, 71] on link "Campaigns" at bounding box center [263, 68] width 35 height 15
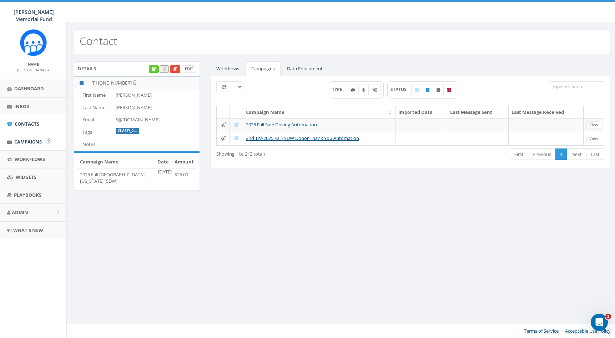
click at [29, 139] on span "Campaigns" at bounding box center [27, 142] width 27 height 6
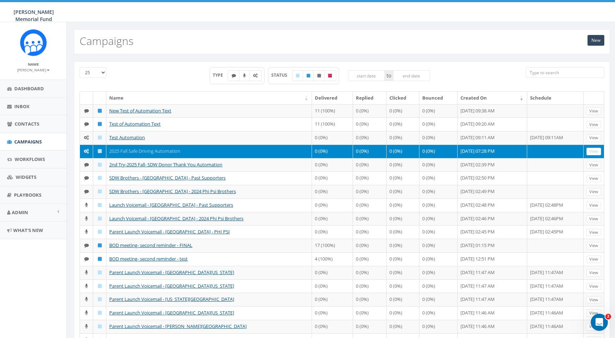
click at [140, 154] on link "2025 Fall Safe Driving Automation" at bounding box center [144, 151] width 71 height 6
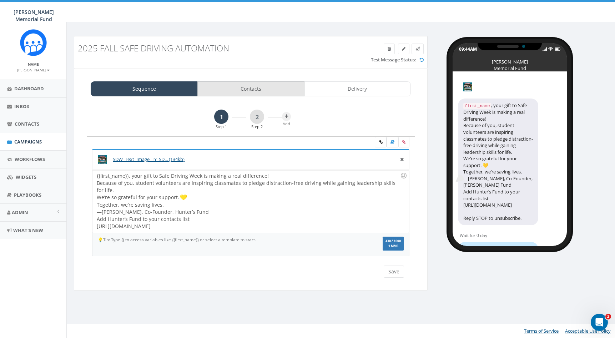
click at [253, 85] on link "Contacts" at bounding box center [250, 88] width 107 height 15
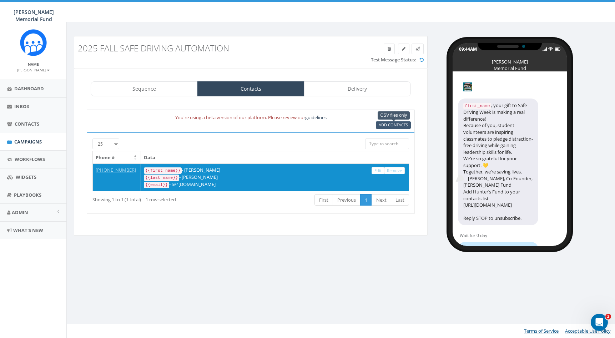
click at [392, 126] on span "Add Contacts" at bounding box center [393, 124] width 29 height 5
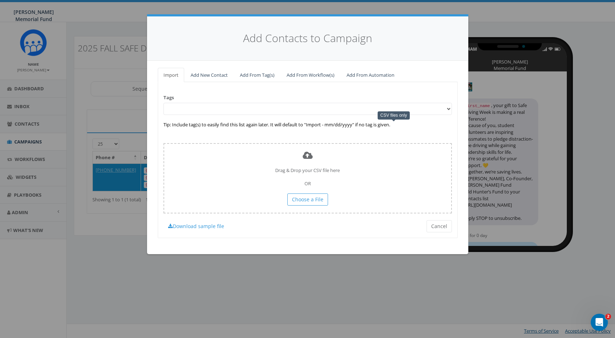
select select "is on or after"
type input "Aug 04 2025"
select select "contains"
select select "[SDW]"
select select
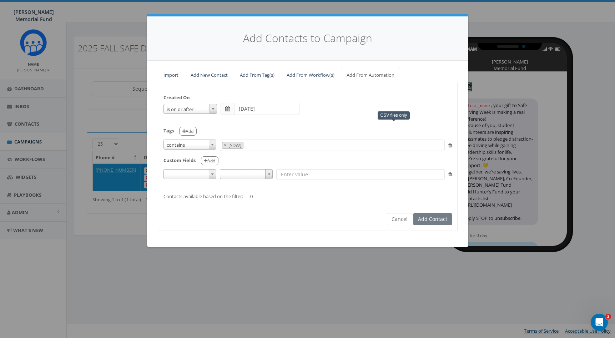
select select
type input "[SDW]"
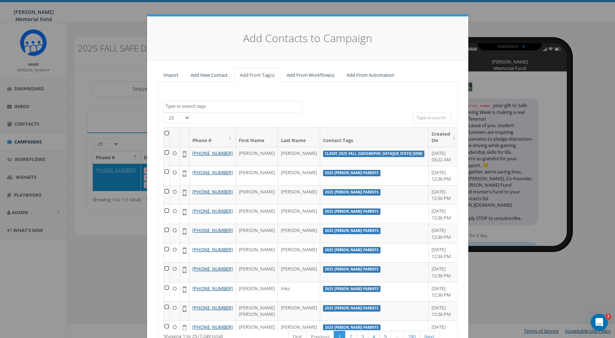
click at [377, 74] on link "Add From Automation" at bounding box center [370, 75] width 59 height 15
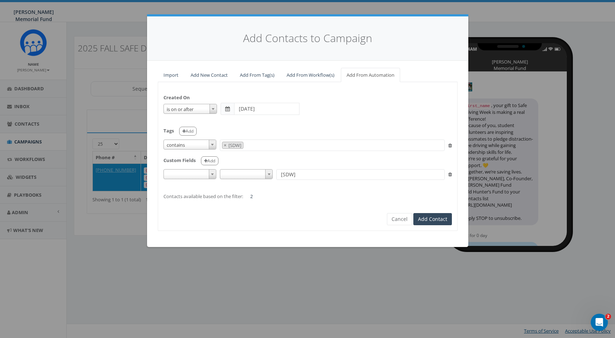
click at [211, 173] on b at bounding box center [212, 174] width 3 height 2
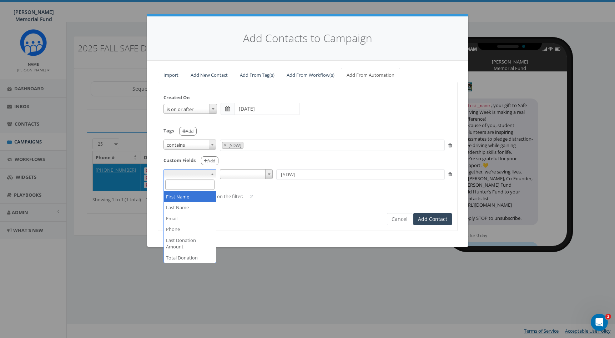
click at [232, 186] on div "Created On is is on or before is on or after is before is after is not is on or…" at bounding box center [307, 143] width 299 height 112
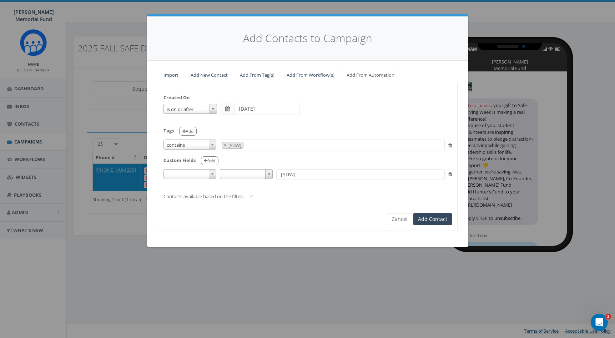
click at [400, 217] on button "Cancel" at bounding box center [399, 219] width 25 height 12
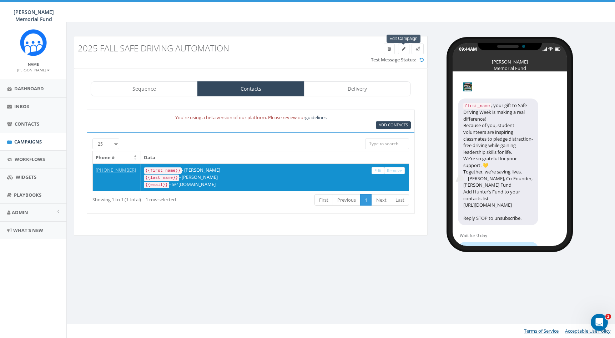
click at [404, 49] on icon at bounding box center [404, 49] width 4 height 4
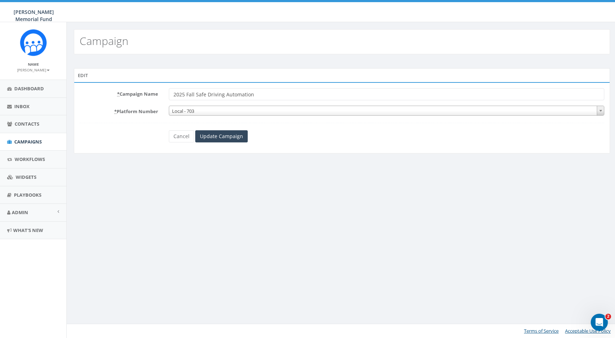
click at [196, 92] on input "2025 Fall Safe Driving Automation" at bounding box center [386, 94] width 435 height 12
type input "2025 Fall [SDW] Safe Driving Automation"
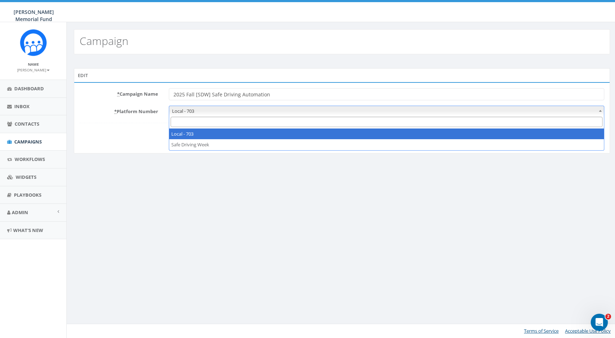
click at [601, 111] on b at bounding box center [600, 111] width 3 height 2
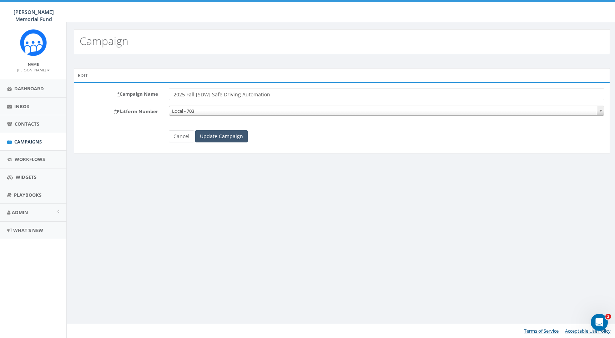
click at [231, 136] on input "Update Campaign" at bounding box center [221, 136] width 52 height 12
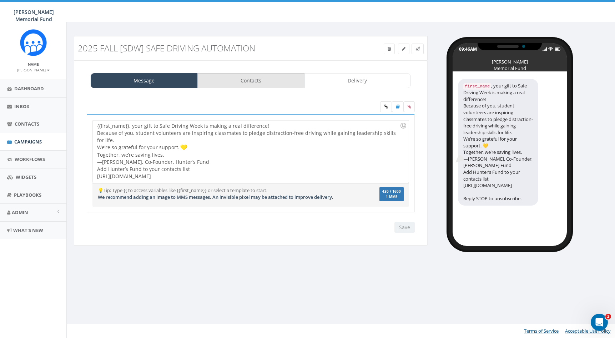
click at [262, 83] on link "Contacts" at bounding box center [250, 80] width 107 height 15
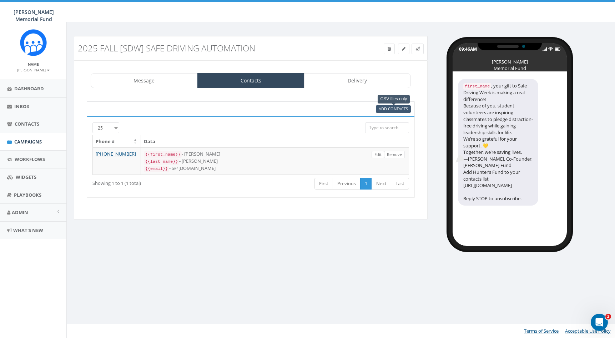
click at [389, 110] on span "Add Contacts" at bounding box center [393, 108] width 29 height 5
select select
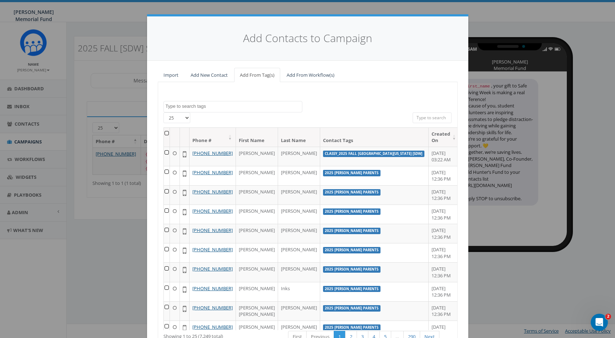
click at [220, 105] on textarea "Search" at bounding box center [234, 106] width 136 height 6
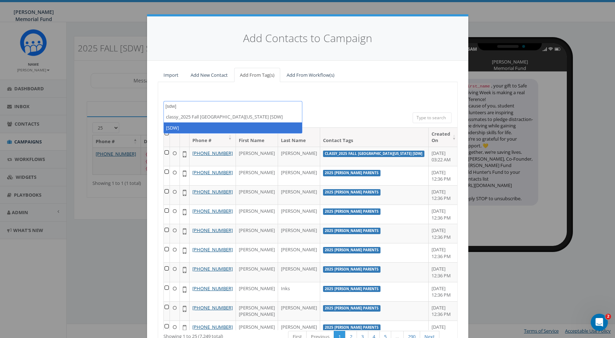
type textarea "[sdw]"
select select "[SDW]"
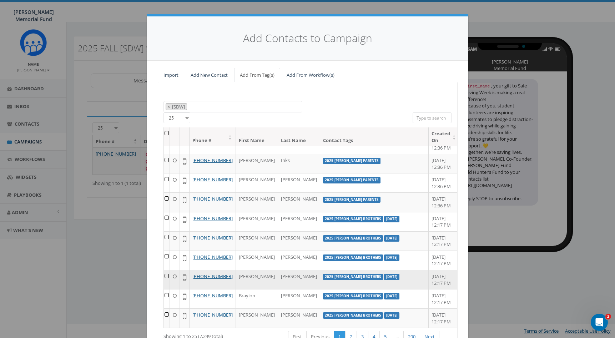
click at [168, 105] on span "×" at bounding box center [168, 107] width 2 height 6
select select
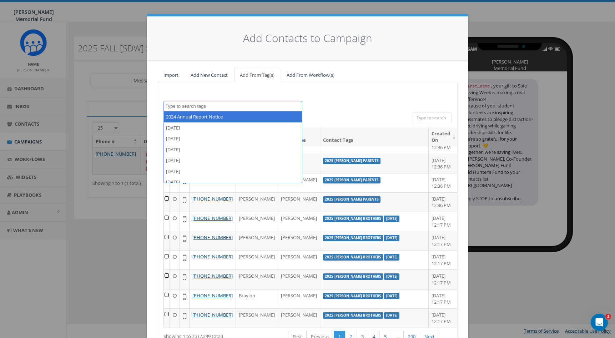
click at [203, 88] on div "2024 Annual Report Notice 2025/06/02 2025/06/13 2025/06/18 2025/06/19 2025/06/2…" at bounding box center [308, 228] width 300 height 292
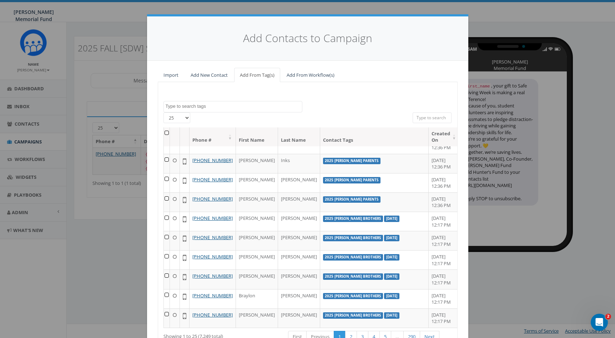
click at [308, 75] on link "Add From Workflow(s)" at bounding box center [310, 75] width 59 height 15
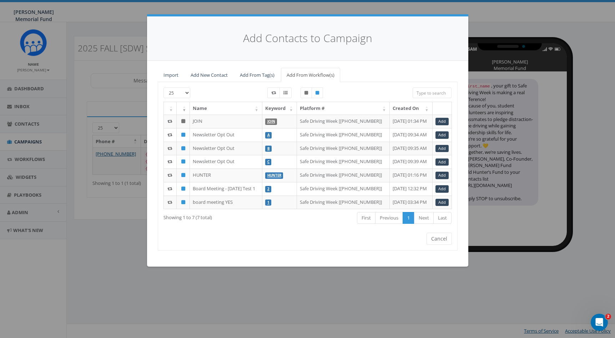
click at [305, 75] on link "Add From Workflow(s)" at bounding box center [310, 75] width 59 height 15
click at [428, 93] on input "search" at bounding box center [432, 92] width 39 height 11
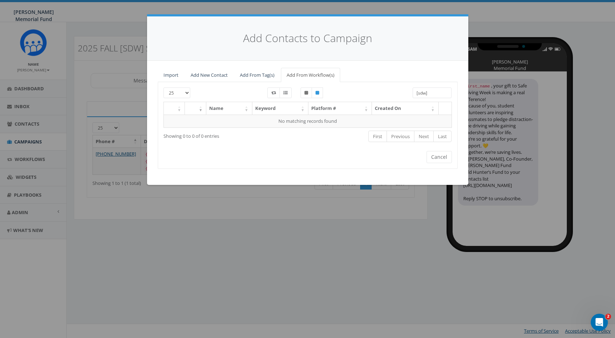
type input "[sdw]"
click at [440, 154] on button "Cancel" at bounding box center [439, 157] width 25 height 12
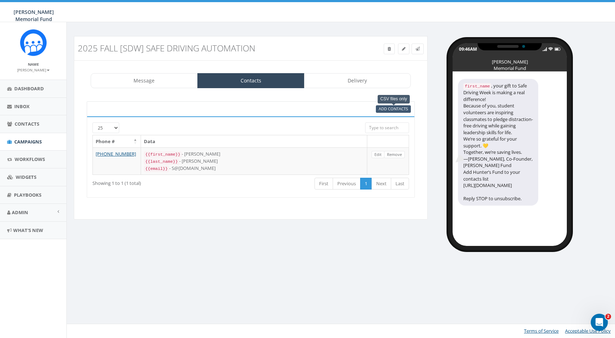
click at [384, 110] on span "Add Contacts" at bounding box center [393, 108] width 29 height 5
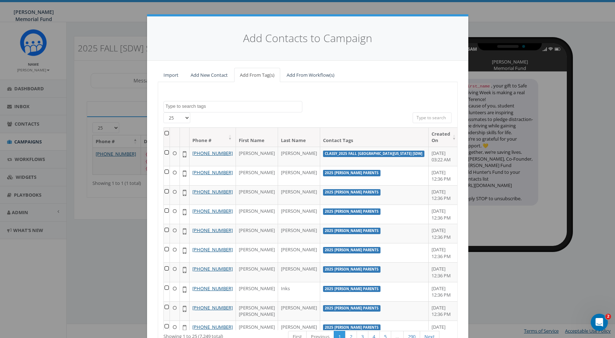
click at [294, 74] on link "Add From Workflow(s)" at bounding box center [310, 75] width 59 height 15
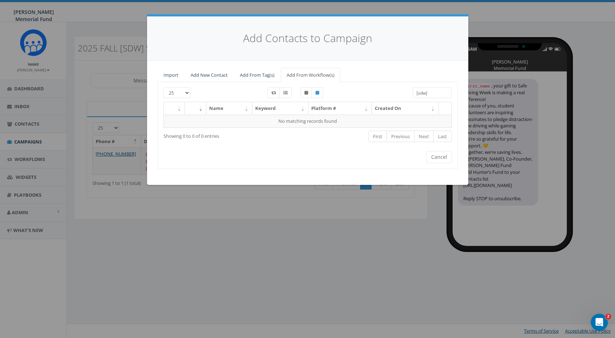
click at [259, 74] on link "Add From Tag(s)" at bounding box center [257, 75] width 46 height 15
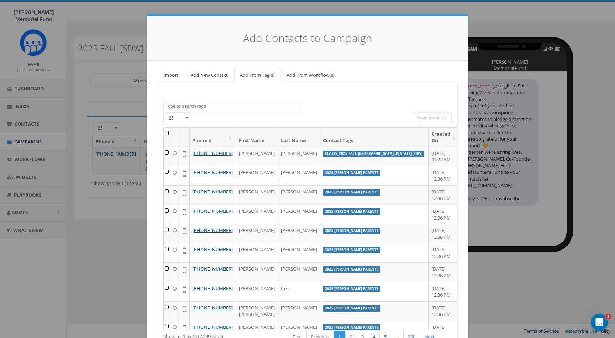
click at [222, 106] on textarea "Search" at bounding box center [234, 106] width 136 height 6
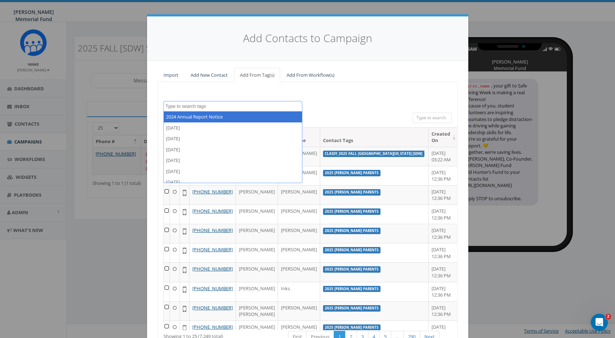
click at [222, 106] on textarea "Search" at bounding box center [234, 106] width 136 height 6
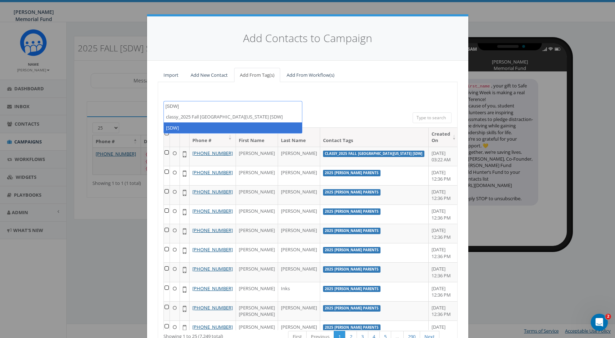
type textarea "[SDW]"
select select "[SDW]"
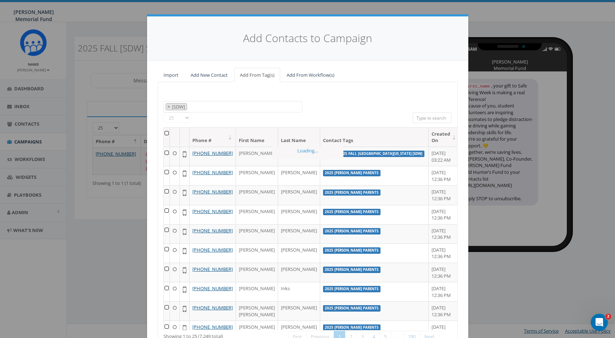
scroll to position [3598, 0]
click at [169, 106] on span "×" at bounding box center [168, 107] width 2 height 6
select select
click at [182, 82] on div "2024 Annual Report Notice 2025/06/02 2025/06/13 2025/06/18 2025/06/19 2025/06/2…" at bounding box center [308, 228] width 300 height 292
click at [176, 75] on link "Import" at bounding box center [171, 75] width 26 height 15
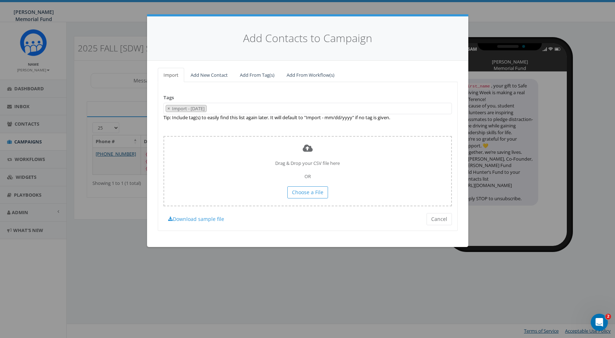
click at [198, 75] on link "Add New Contact" at bounding box center [209, 75] width 49 height 15
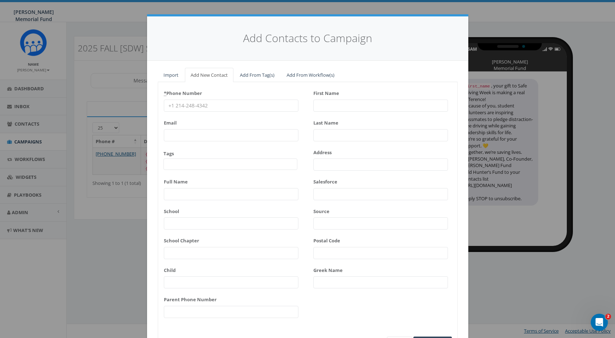
click at [249, 74] on link "Add From Tag(s)" at bounding box center [257, 75] width 46 height 15
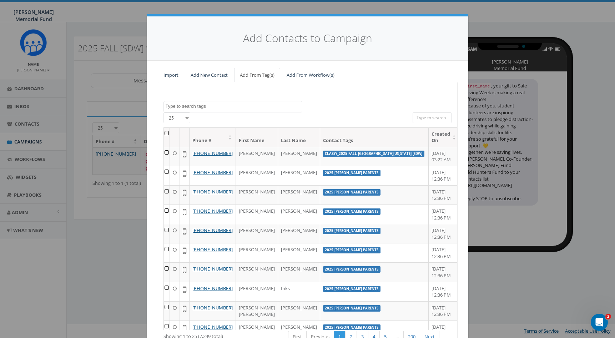
click at [303, 74] on link "Add From Workflow(s)" at bounding box center [310, 75] width 59 height 15
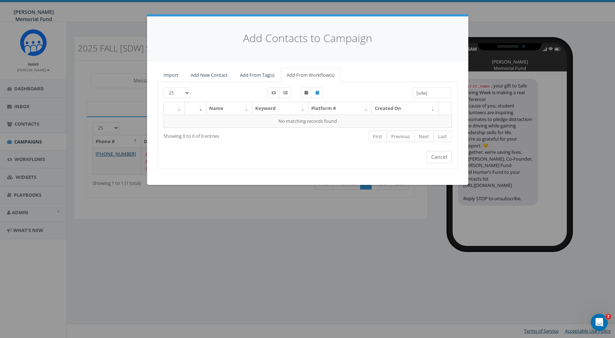
click at [439, 155] on button "Cancel" at bounding box center [439, 157] width 25 height 12
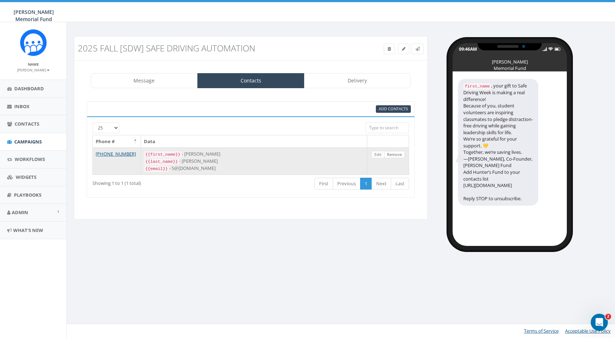
click at [394, 154] on link "Remove" at bounding box center [394, 154] width 21 height 7
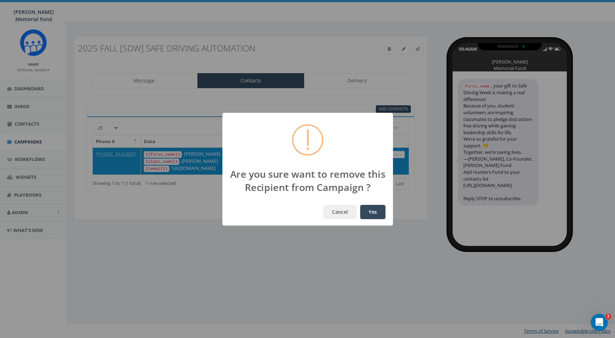
click at [371, 212] on button "Yes" at bounding box center [372, 212] width 25 height 14
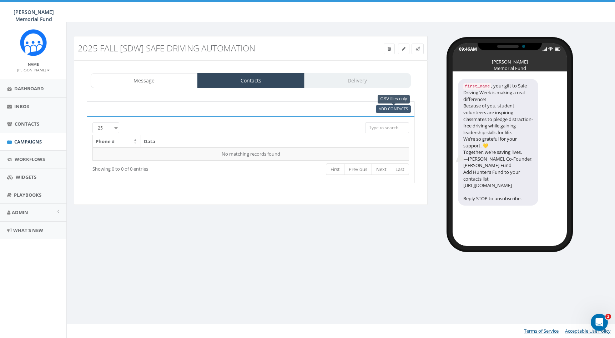
click at [382, 110] on span "Add Contacts" at bounding box center [393, 108] width 29 height 5
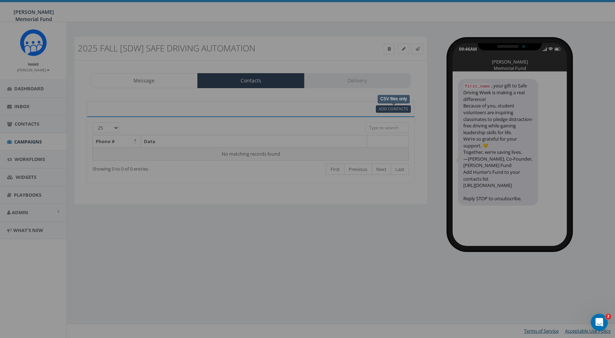
select select
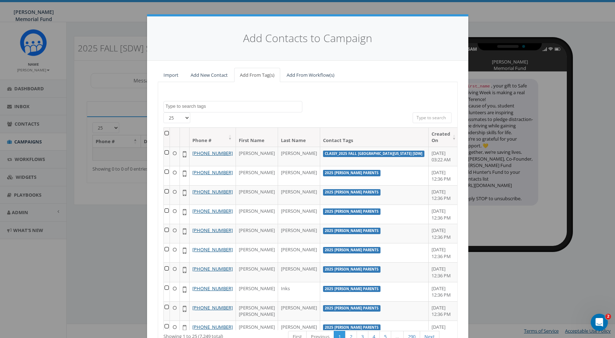
click at [292, 73] on link "Add From Workflow(s)" at bounding box center [310, 75] width 59 height 15
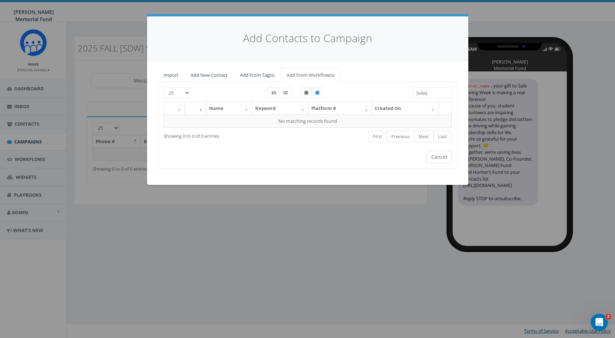
click at [443, 153] on button "Cancel" at bounding box center [439, 157] width 25 height 12
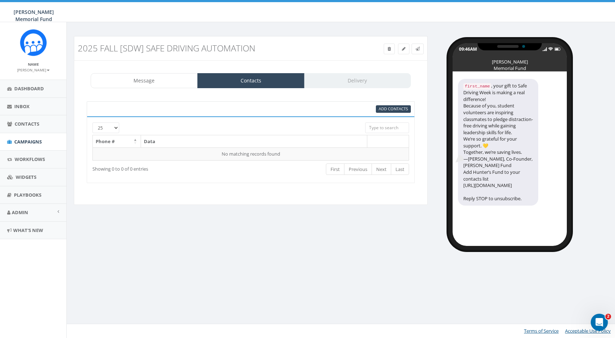
click at [355, 81] on div "Message Contacts Delivery" at bounding box center [251, 80] width 320 height 15
click at [399, 110] on span "Add Contacts" at bounding box center [393, 108] width 29 height 5
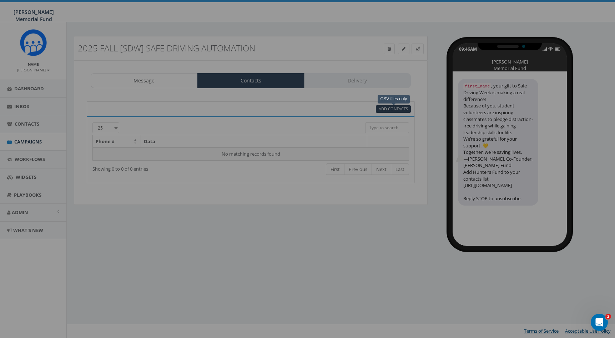
select select
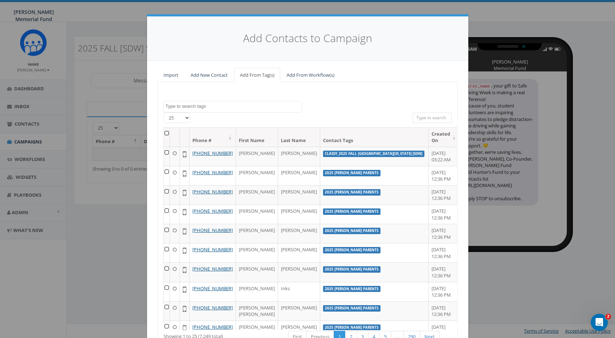
click at [290, 67] on div "Import Add New Contact Add From Tag(s) Add From Workflow(s) 2024 Annual Report …" at bounding box center [307, 226] width 321 height 330
click at [299, 72] on link "Add From Workflow(s)" at bounding box center [310, 75] width 59 height 15
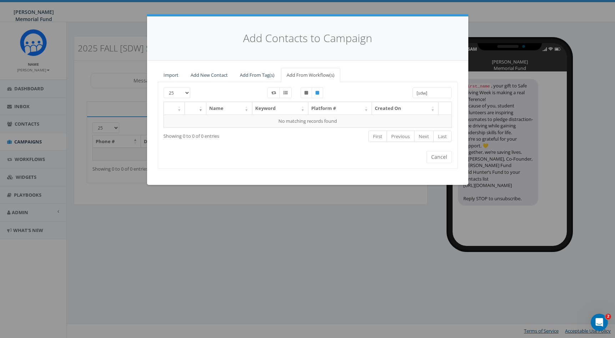
drag, startPoint x: 429, startPoint y: 94, endPoint x: 402, endPoint y: 91, distance: 27.2
click at [404, 94] on div "25 50 100 [sdw]" at bounding box center [307, 94] width 299 height 14
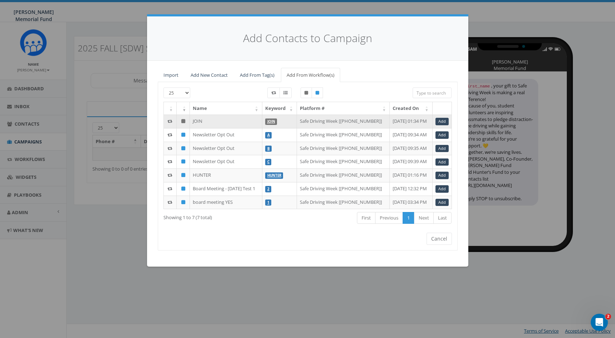
scroll to position [0, 0]
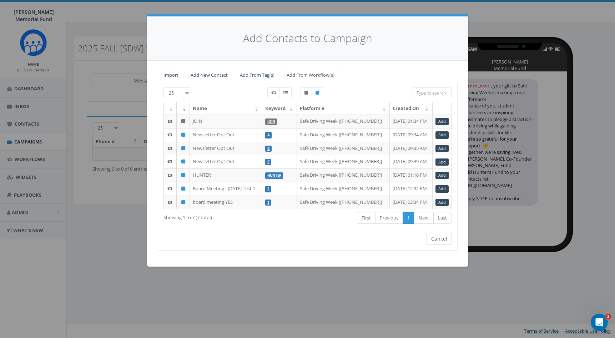
click at [443, 245] on button "Cancel" at bounding box center [439, 239] width 25 height 12
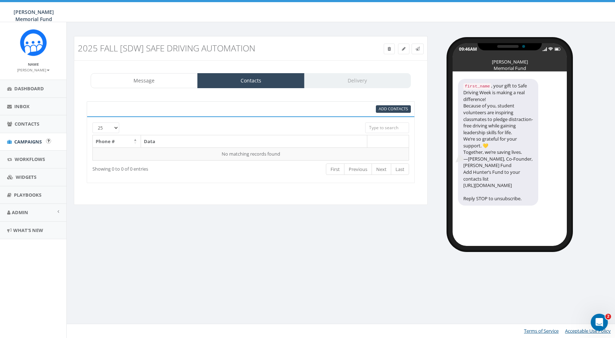
click at [32, 136] on link "Campaigns" at bounding box center [33, 141] width 66 height 17
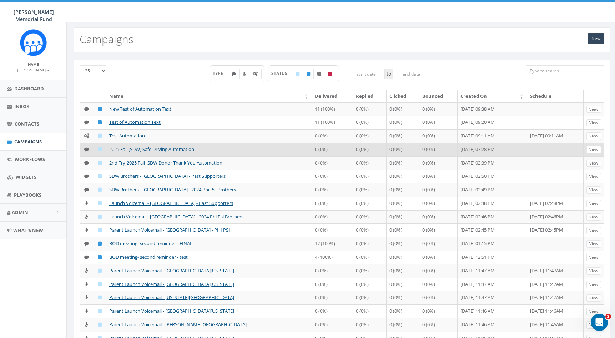
click at [132, 152] on link "2025 Fall [SDW] Safe Driving Automation" at bounding box center [151, 149] width 85 height 6
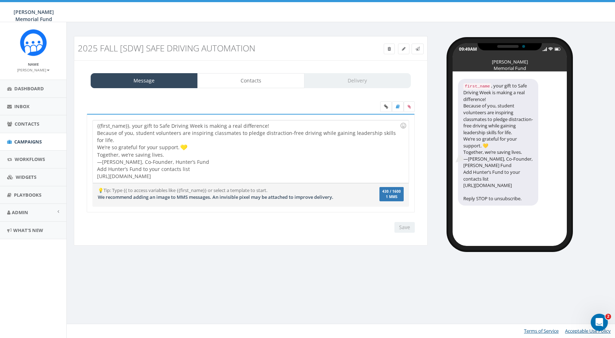
click at [217, 175] on div "{{first_name}}, your gift to Safe Driving Week is making a real difference! Bec…" at bounding box center [251, 151] width 316 height 62
copy div "{{first_name}}, your gift to Safe Driving Week is making a real difference! Bec…"
click at [221, 175] on div "{{first_name}}, your gift to Safe Driving Week is making a real difference! Bec…" at bounding box center [251, 151] width 316 height 62
copy div "{{first_name}}, your gift to Safe Driving Week is making a real difference! Bec…"
click at [26, 140] on span "Campaigns" at bounding box center [27, 142] width 27 height 6
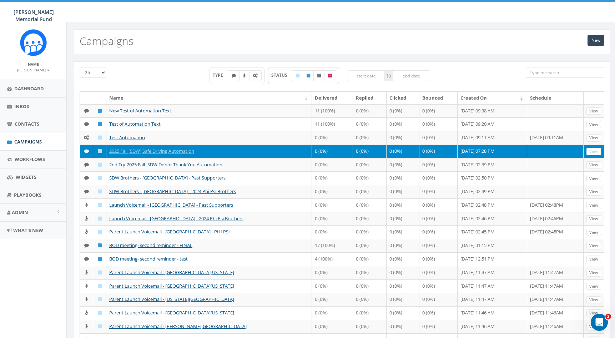
click at [594, 38] on link "New" at bounding box center [596, 40] width 17 height 11
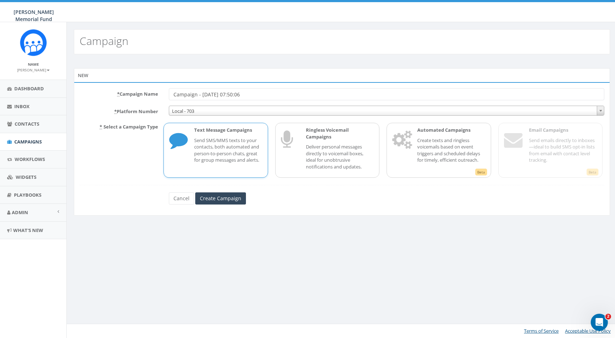
drag, startPoint x: 255, startPoint y: 93, endPoint x: 159, endPoint y: 95, distance: 96.4
click at [159, 98] on div "* Campaign Name Campaign - [DATE] 07:50:06" at bounding box center [341, 94] width 535 height 12
click at [198, 95] on input "Final 2025 [SDW]" at bounding box center [386, 94] width 435 height 12
click at [256, 92] on input "Final 2025 Fall [SDW]" at bounding box center [386, 94] width 435 height 12
type input "Final 2025 Fall [SDW] - Automation"
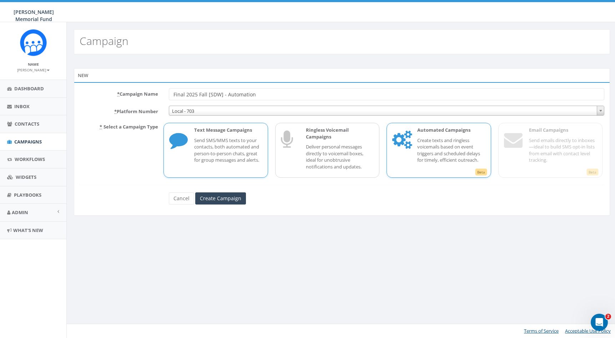
click at [425, 135] on div "Automated Campaigns Create texts and ringless voicemails based on event trigger…" at bounding box center [447, 150] width 75 height 47
click at [220, 197] on input "Create Campaign" at bounding box center [220, 198] width 51 height 12
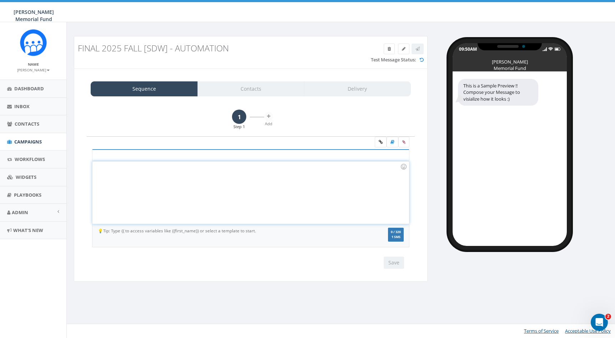
click at [135, 171] on div at bounding box center [250, 192] width 316 height 62
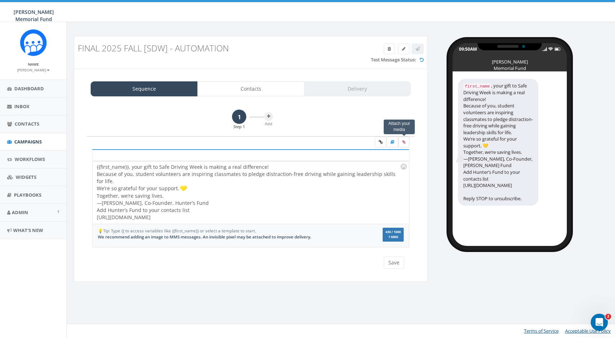
click at [404, 141] on icon at bounding box center [403, 142] width 3 height 4
click at [0, 0] on input "file" at bounding box center [0, 0] width 0 height 0
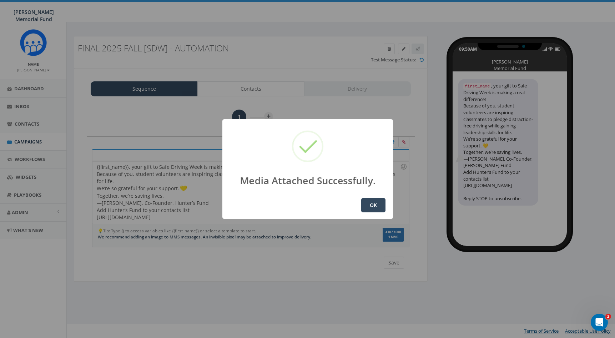
click at [376, 204] on button "OK" at bounding box center [373, 205] width 24 height 14
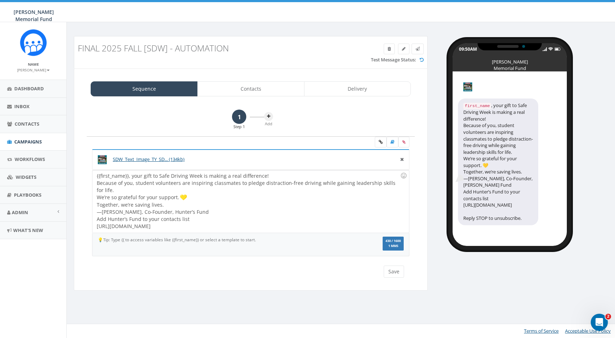
click at [267, 116] on icon at bounding box center [268, 116] width 3 height 4
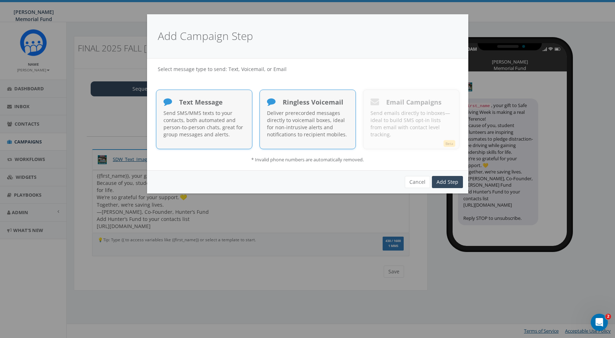
click at [297, 112] on p "Deliver prerecorded messages directly to voicemail boxes, ideal for non-intrusi…" at bounding box center [307, 124] width 81 height 29
click at [452, 181] on link "Add Step" at bounding box center [447, 182] width 31 height 12
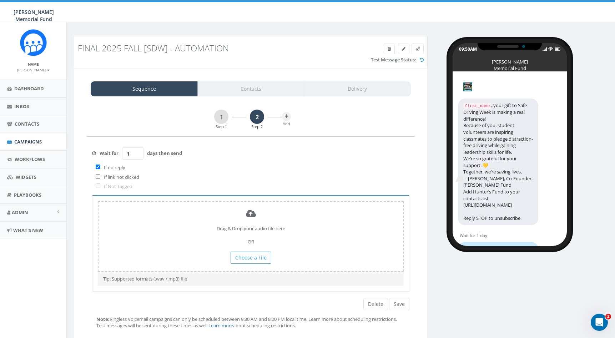
click at [97, 166] on input "checkbox" at bounding box center [98, 167] width 5 height 5
checkbox input "false"
type input "0"
click at [135, 155] on input "0" at bounding box center [132, 153] width 21 height 12
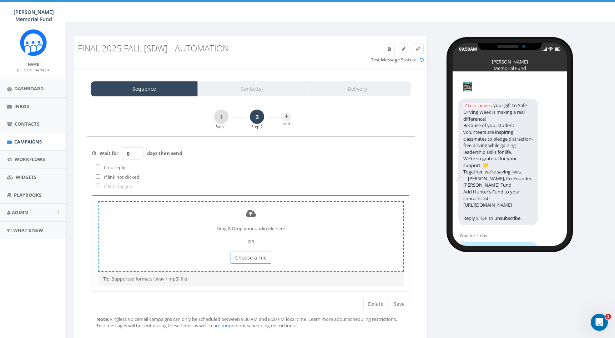
click at [250, 254] on span "Choose a File" at bounding box center [250, 257] width 31 height 7
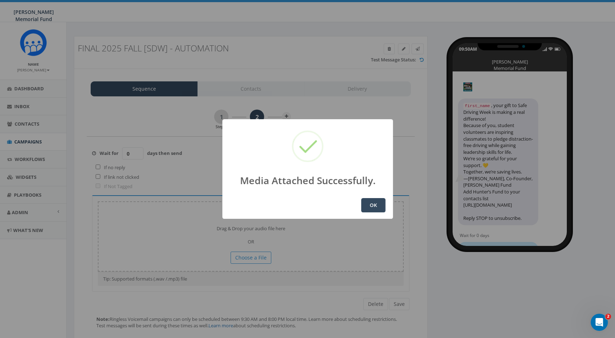
click at [374, 205] on button "OK" at bounding box center [373, 205] width 24 height 14
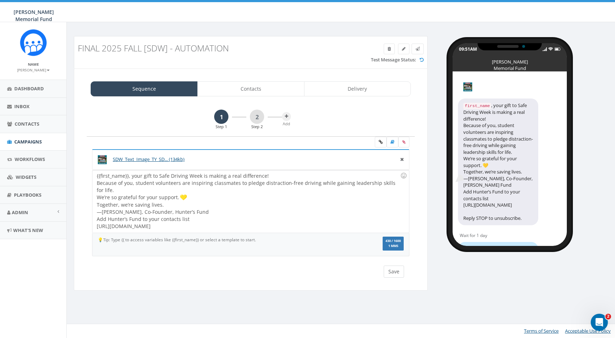
click at [394, 266] on button "Save" at bounding box center [394, 272] width 20 height 12
click at [257, 119] on link "2" at bounding box center [257, 117] width 14 height 14
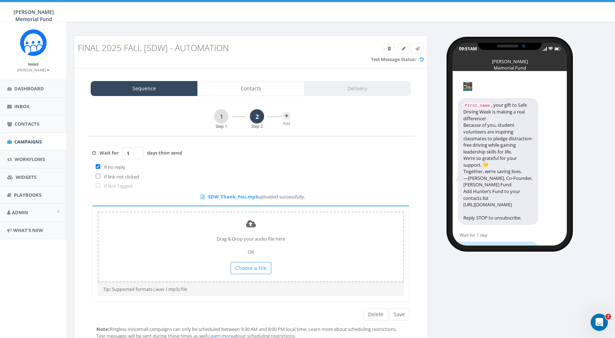
click at [99, 165] on input "checkbox" at bounding box center [98, 166] width 5 height 5
checkbox input "false"
type input "0"
click at [137, 154] on input "0" at bounding box center [132, 153] width 21 height 12
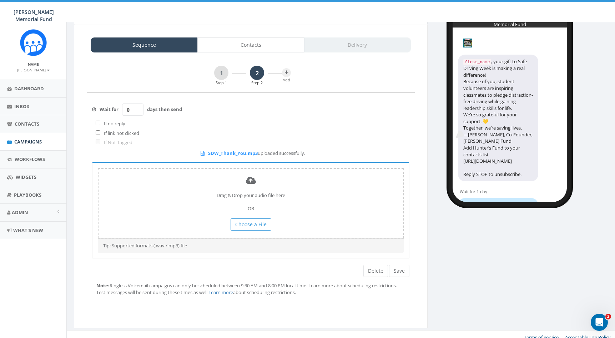
scroll to position [43, 0]
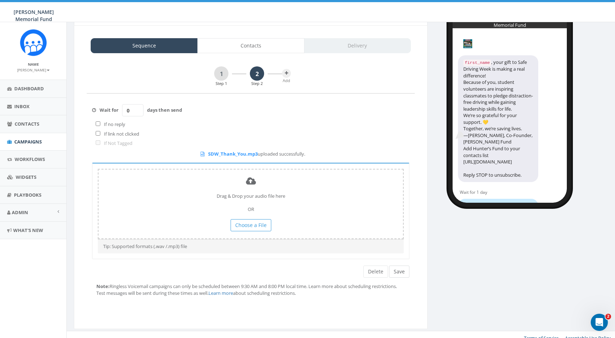
click at [400, 266] on button "Save" at bounding box center [399, 272] width 20 height 12
click at [217, 73] on link "1" at bounding box center [221, 73] width 14 height 14
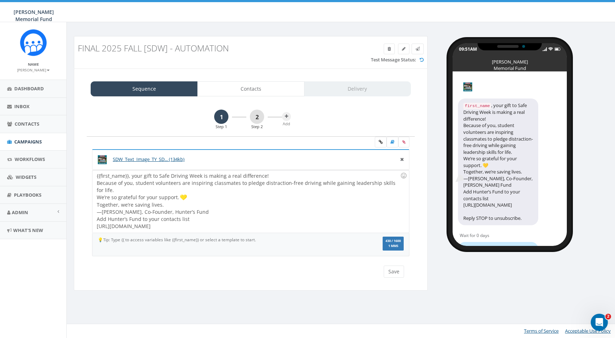
click at [258, 117] on link "2" at bounding box center [257, 117] width 14 height 14
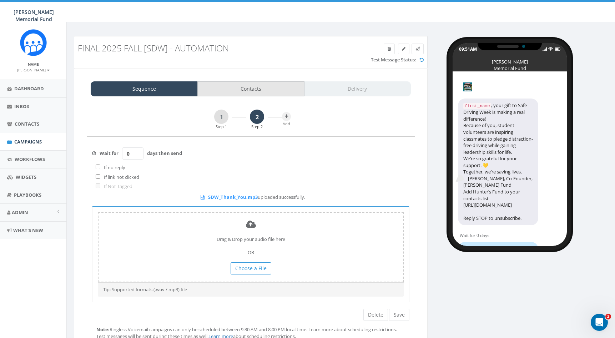
click at [280, 86] on link "Contacts" at bounding box center [250, 88] width 107 height 15
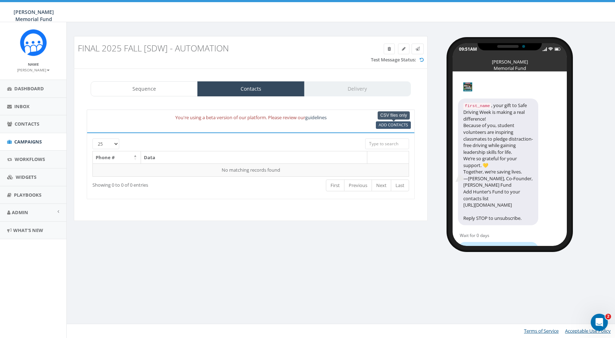
click at [391, 123] on span "Add Contacts" at bounding box center [393, 124] width 29 height 5
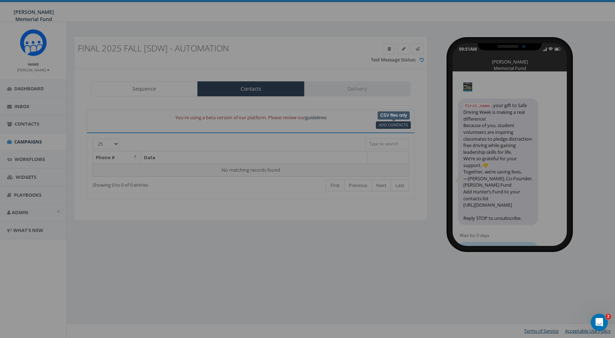
select select
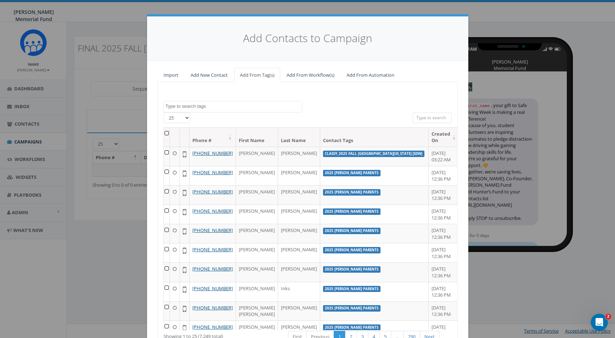
click at [367, 74] on link "Add From Automation" at bounding box center [370, 75] width 59 height 15
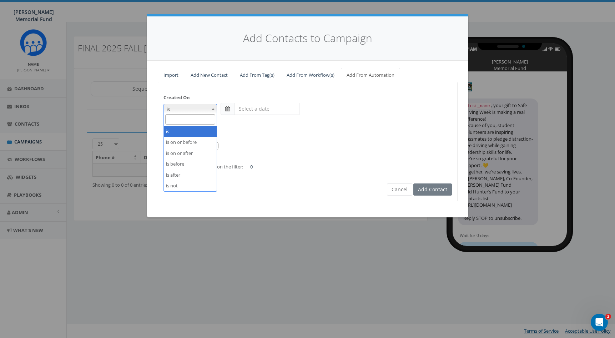
click at [213, 106] on span at bounding box center [213, 108] width 7 height 9
select select "is on or after"
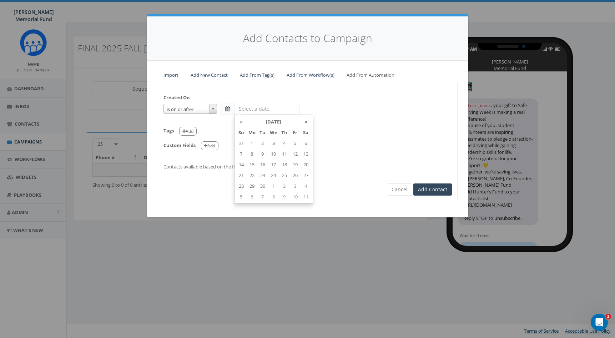
click at [264, 107] on input "text" at bounding box center [266, 109] width 65 height 12
click at [242, 121] on th "«" at bounding box center [241, 121] width 11 height 11
click at [252, 155] on td "4" at bounding box center [252, 153] width 11 height 11
type input "2025-08-04"
click at [329, 114] on div "Created On is is on or before is on or after is before is after is not is on or…" at bounding box center [307, 128] width 299 height 83
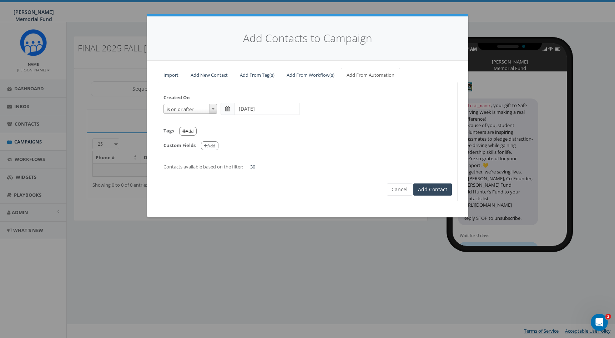
click at [196, 129] on button "Add" at bounding box center [187, 131] width 17 height 9
select select
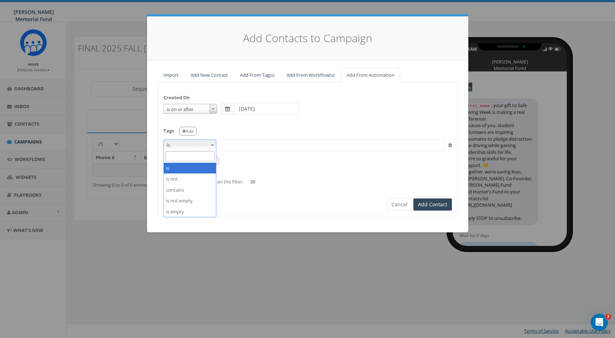
click at [211, 144] on b at bounding box center [212, 145] width 3 height 2
select select "contains"
click at [243, 144] on span at bounding box center [332, 145] width 225 height 11
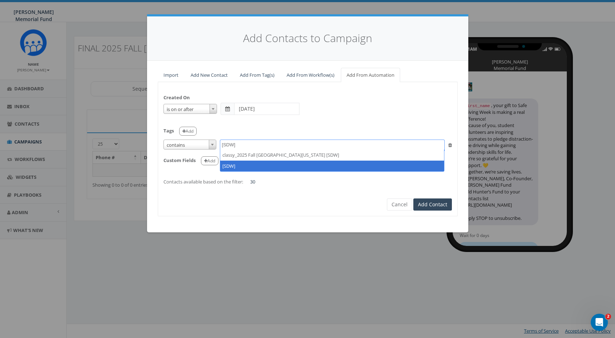
type textarea "[SDW]"
select select "[SDW]"
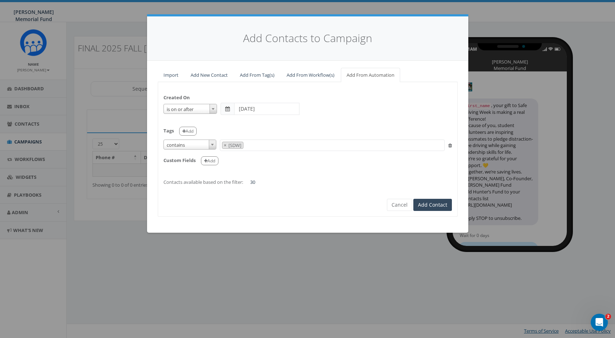
scroll to position [3998, 0]
click at [209, 158] on button "Add" at bounding box center [209, 160] width 17 height 9
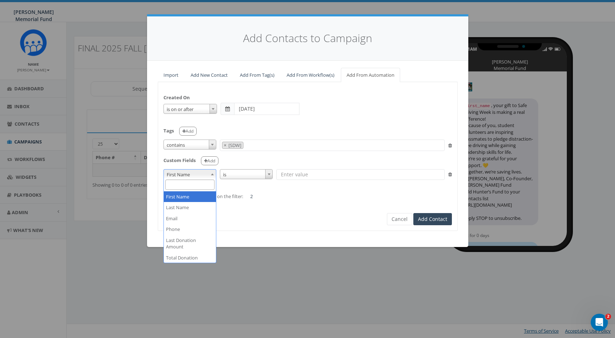
click at [213, 173] on b at bounding box center [212, 174] width 3 height 2
click at [233, 207] on form "Created On is is on or before is on or after is before is after is not is on or…" at bounding box center [307, 149] width 288 height 125
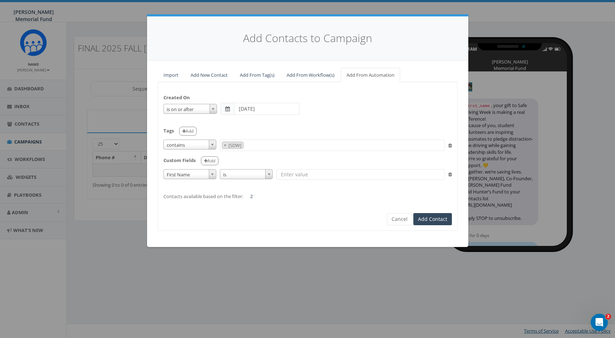
click at [211, 171] on span at bounding box center [212, 174] width 7 height 9
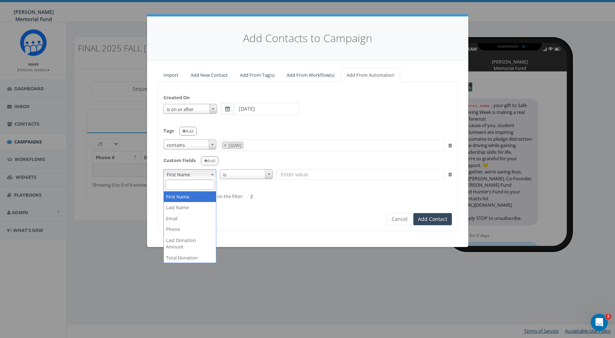
click at [237, 193] on span "Contacts available based on the filter:" at bounding box center [203, 196] width 80 height 6
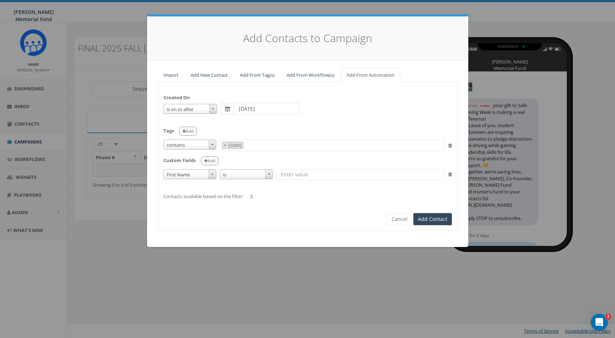
click at [449, 172] on icon at bounding box center [450, 174] width 4 height 5
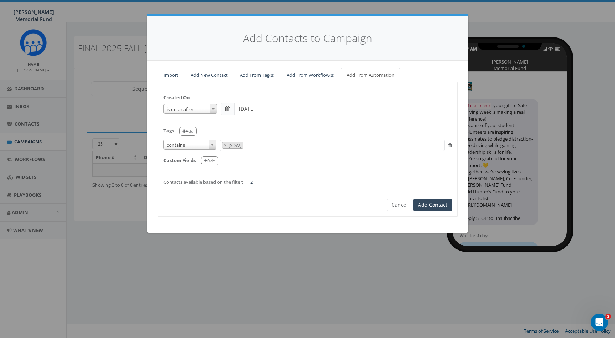
click at [248, 145] on textarea "Search" at bounding box center [247, 145] width 4 height 6
click at [226, 144] on span "×" at bounding box center [225, 145] width 2 height 6
select select
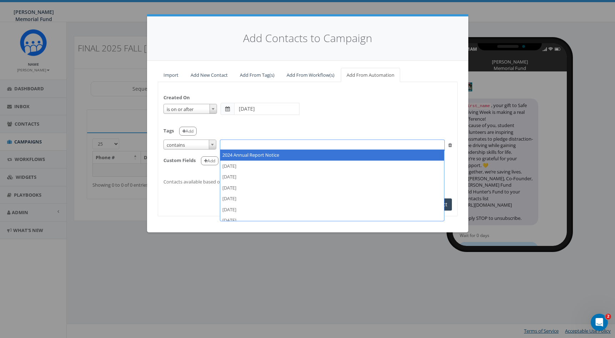
click at [230, 144] on span at bounding box center [332, 145] width 225 height 11
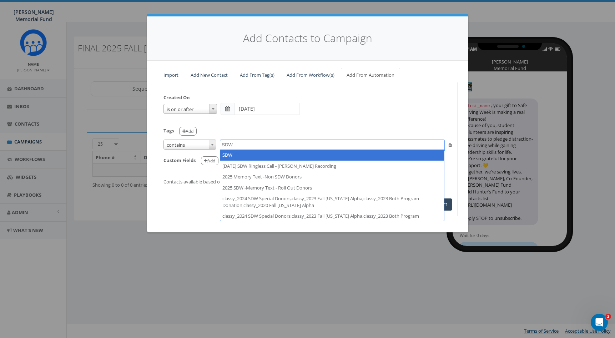
type textarea "SDW"
select select "SDW"
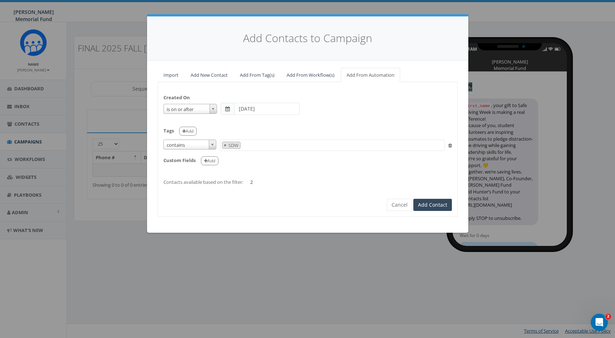
click at [225, 145] on span "×" at bounding box center [225, 145] width 2 height 6
select select
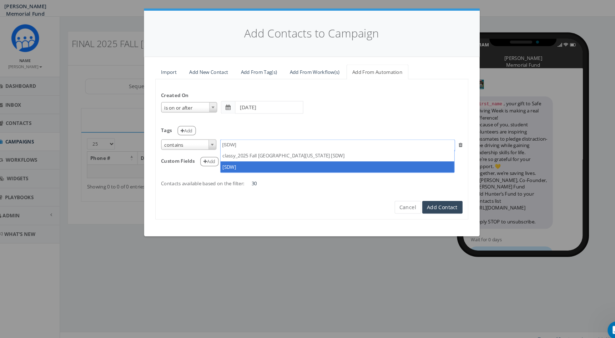
type textarea "[SDW]"
select select "[SDW]"
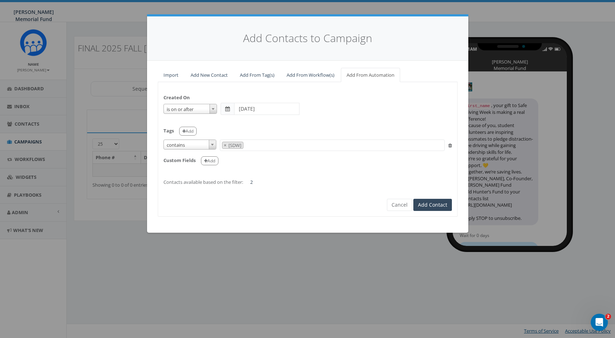
click at [229, 107] on span at bounding box center [227, 108] width 5 height 5
click at [243, 107] on input "2025-08-04" at bounding box center [266, 109] width 65 height 12
click at [352, 163] on div "Custom Fields Add" at bounding box center [307, 158] width 288 height 15
click at [394, 203] on button "Cancel" at bounding box center [399, 205] width 25 height 12
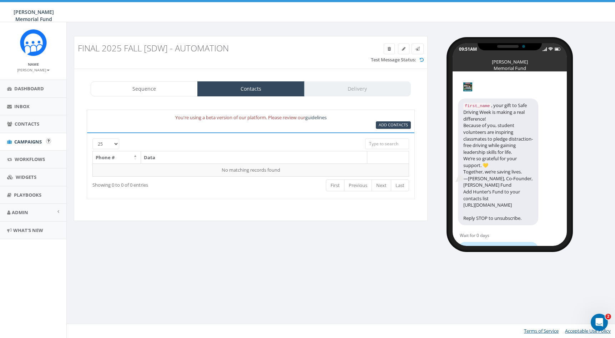
click at [34, 141] on span "Campaigns" at bounding box center [27, 142] width 27 height 6
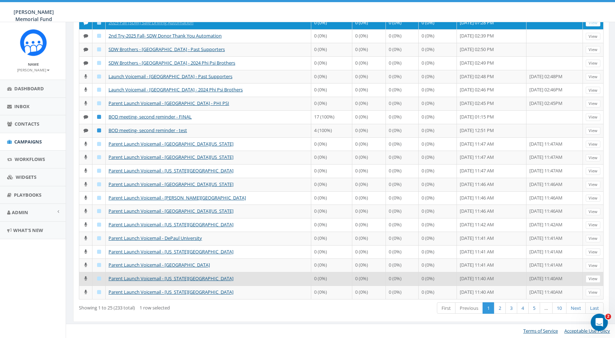
scroll to position [160, 1]
click at [500, 314] on link "2" at bounding box center [499, 308] width 12 height 12
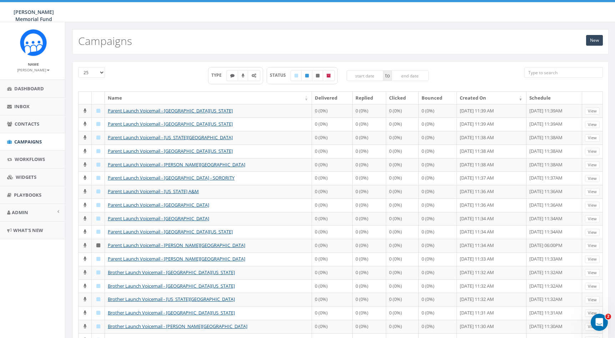
scroll to position [0, 1]
click at [561, 75] on input "search" at bounding box center [563, 72] width 79 height 11
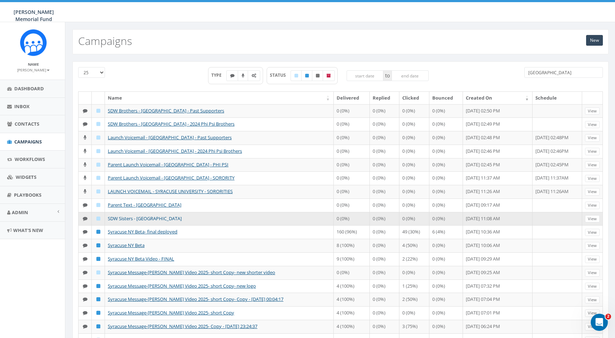
type input "[GEOGRAPHIC_DATA]"
click at [147, 217] on link "SDW Sisters - [GEOGRAPHIC_DATA]" at bounding box center [145, 218] width 74 height 6
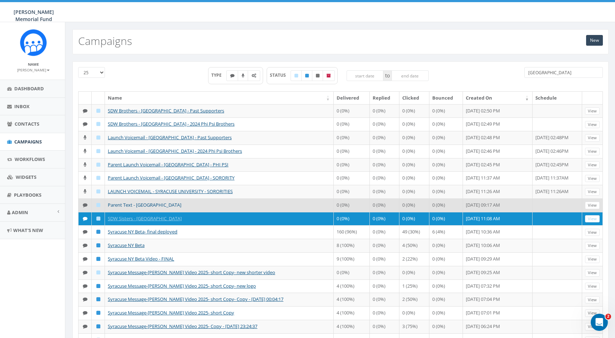
click at [141, 205] on link "Parent Text - [GEOGRAPHIC_DATA]" at bounding box center [145, 205] width 74 height 6
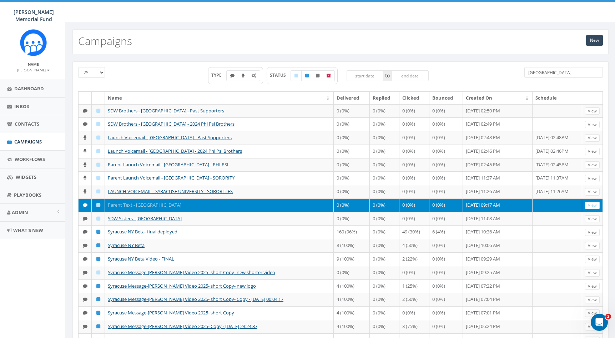
click at [138, 203] on link "Parent Text - [GEOGRAPHIC_DATA]" at bounding box center [145, 205] width 74 height 6
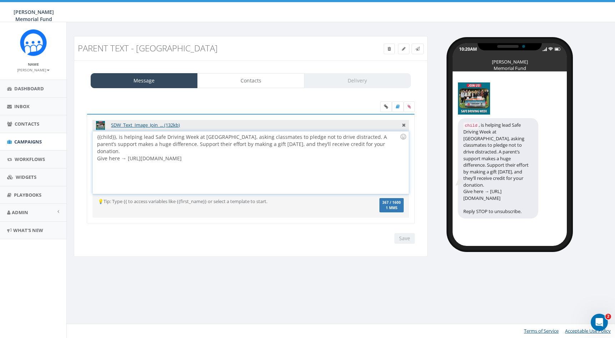
click at [117, 137] on div "{{child}}, is helping lead Safe Driving Week at Syracuse, asking classmates to …" at bounding box center [251, 162] width 316 height 62
click at [403, 238] on input "Save" at bounding box center [404, 238] width 20 height 11
click at [36, 141] on span "Campaigns" at bounding box center [27, 142] width 27 height 6
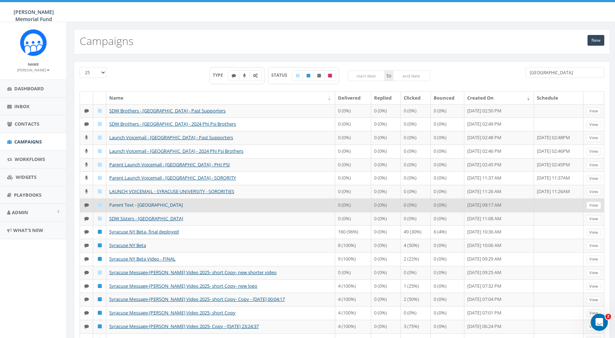
click at [170, 204] on link "Parent Text - [GEOGRAPHIC_DATA]" at bounding box center [146, 205] width 74 height 6
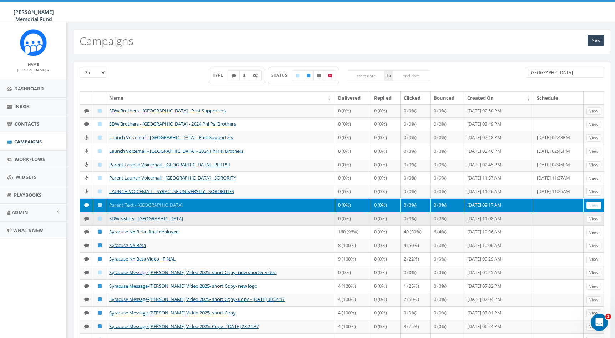
click at [120, 218] on link "SDW Sisters - [GEOGRAPHIC_DATA]" at bounding box center [146, 218] width 74 height 6
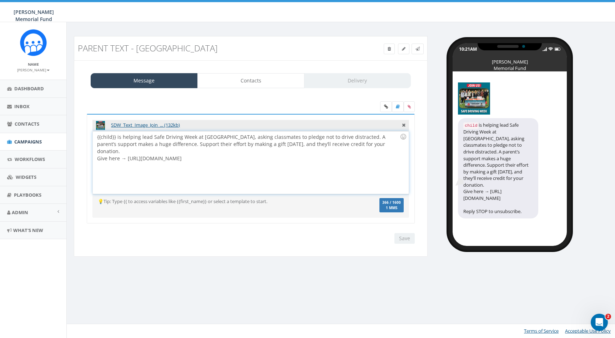
drag, startPoint x: 222, startPoint y: 151, endPoint x: 290, endPoint y: 153, distance: 67.9
click at [290, 153] on div "{{child}} is helping lead Safe Driving Week at Syracuse, asking classmates to p…" at bounding box center [251, 162] width 316 height 62
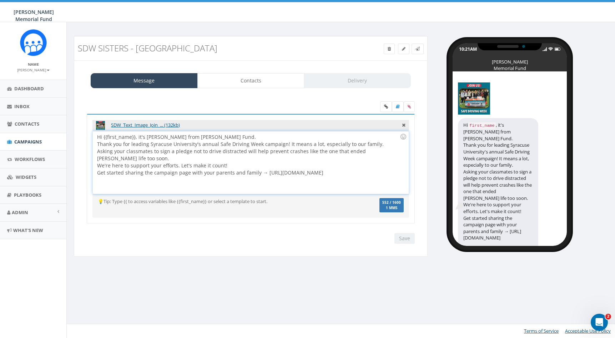
drag, startPoint x: 106, startPoint y: 179, endPoint x: 172, endPoint y: 183, distance: 66.6
click at [172, 183] on div "Hi {{first_name}}, it's Jerry Watson from Hunter's Fund. Thank you for leading …" at bounding box center [251, 162] width 316 height 62
click at [37, 142] on span "Campaigns" at bounding box center [27, 142] width 27 height 6
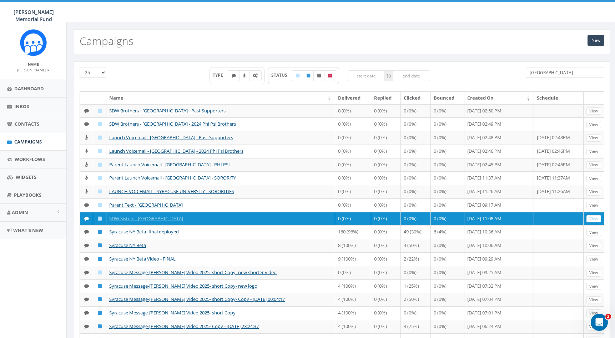
drag, startPoint x: 551, startPoint y: 73, endPoint x: 510, endPoint y: 71, distance: 41.4
click at [511, 73] on div "25 50 100 TYPE STATUS to [GEOGRAPHIC_DATA]" at bounding box center [341, 79] width 535 height 24
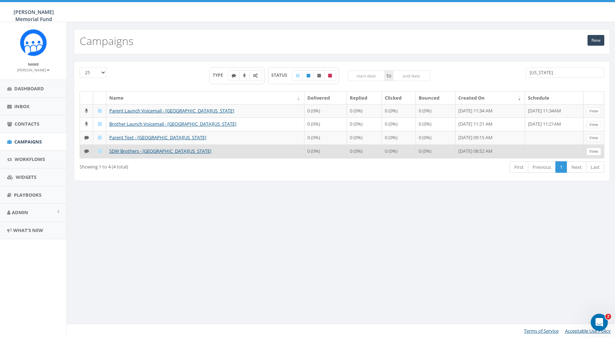
type input "[US_STATE]"
click at [129, 146] on td "SDW Brothers - [GEOGRAPHIC_DATA][US_STATE]" at bounding box center [205, 152] width 198 height 14
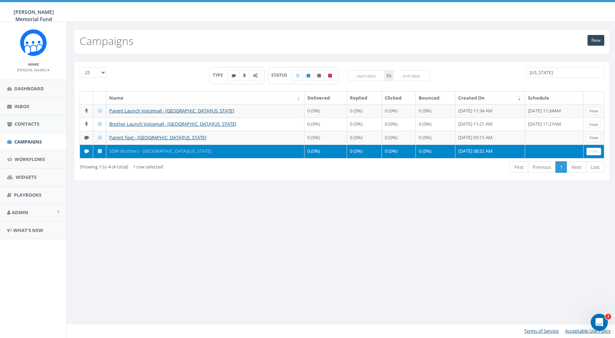
click at [129, 148] on link "SDW Brothers - [GEOGRAPHIC_DATA][US_STATE]" at bounding box center [160, 151] width 102 height 6
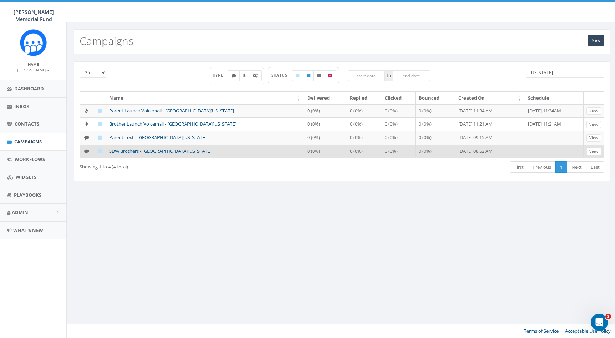
click at [139, 151] on link "SDW Brothers - [GEOGRAPHIC_DATA][US_STATE]" at bounding box center [160, 151] width 102 height 6
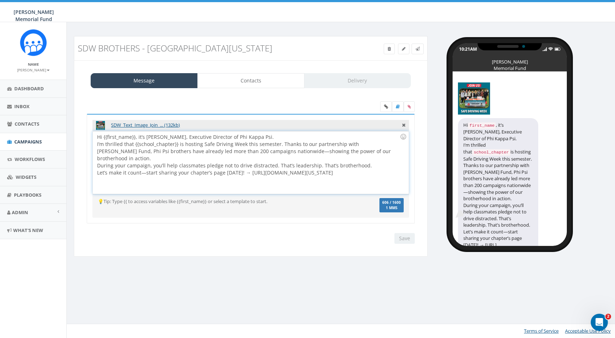
drag, startPoint x: 341, startPoint y: 165, endPoint x: 119, endPoint y: 173, distance: 222.2
click at [119, 173] on div "Hi {{first_name}}, it’s Ron Ransom, Executive Director of Phi Kappa Psi. I’m th…" at bounding box center [251, 162] width 316 height 62
click at [400, 49] on link at bounding box center [403, 49] width 11 height 11
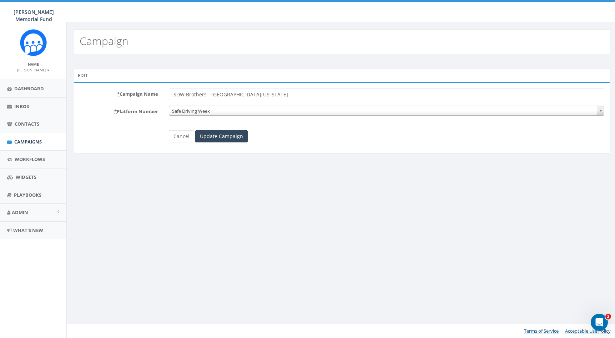
click at [205, 94] on input "SDW Brothers - [GEOGRAPHIC_DATA][US_STATE]" at bounding box center [386, 94] width 435 height 12
type input "SDW Brothers TEXT - [GEOGRAPHIC_DATA][US_STATE]"
click at [227, 138] on input "Update Campaign" at bounding box center [221, 136] width 52 height 12
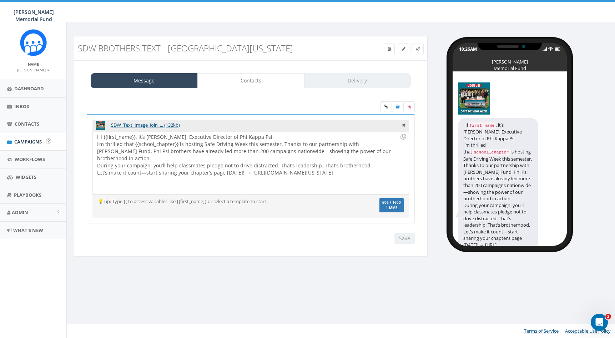
click at [31, 141] on span "Campaigns" at bounding box center [27, 142] width 27 height 6
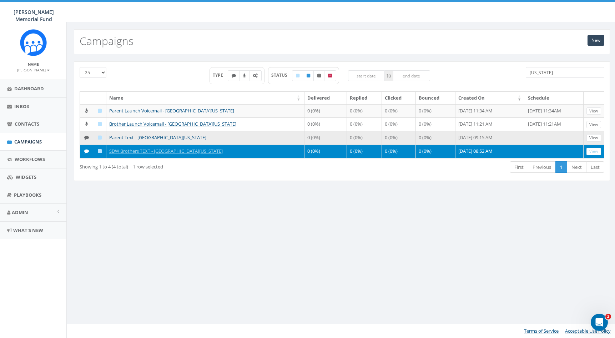
click at [128, 137] on link "Parent Text - [GEOGRAPHIC_DATA][US_STATE]" at bounding box center [157, 137] width 97 height 6
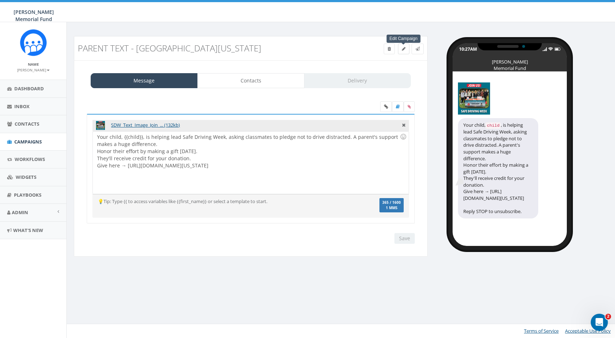
click at [404, 51] on span at bounding box center [404, 49] width 4 height 6
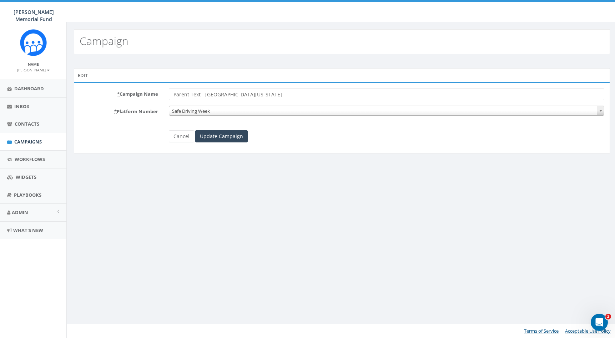
drag, startPoint x: 200, startPoint y: 92, endPoint x: 193, endPoint y: 93, distance: 7.3
click at [193, 93] on input "Parent Text - [GEOGRAPHIC_DATA][US_STATE]" at bounding box center [386, 94] width 435 height 12
type input "Parent TEXT - [GEOGRAPHIC_DATA][US_STATE]"
click at [225, 138] on input "Update Campaign" at bounding box center [221, 136] width 52 height 12
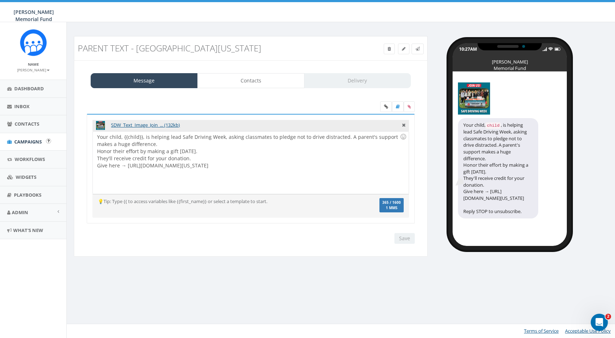
click at [30, 142] on span "Campaigns" at bounding box center [27, 142] width 27 height 6
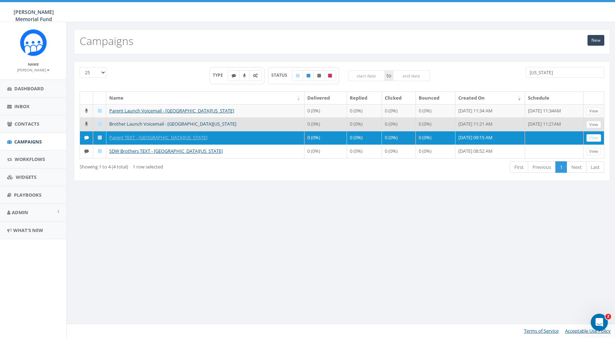
click at [147, 123] on link "Brother Launch Voicemail - [GEOGRAPHIC_DATA][US_STATE]" at bounding box center [172, 124] width 127 height 6
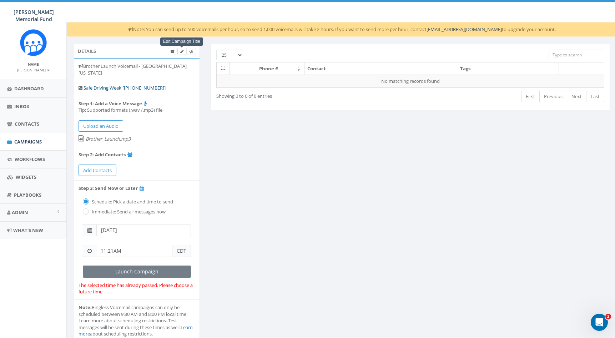
click at [182, 53] on icon at bounding box center [181, 52] width 3 height 4
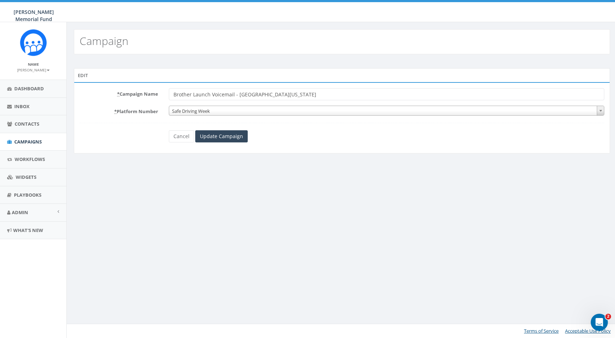
drag, startPoint x: 233, startPoint y: 94, endPoint x: 213, endPoint y: 94, distance: 20.0
click at [213, 94] on input "Brother Launch Voicemail - University of Alabama" at bounding box center [386, 94] width 435 height 12
type input "Brother Launch VOICEMAIL - [GEOGRAPHIC_DATA][US_STATE]"
click at [210, 137] on input "Update Campaign" at bounding box center [221, 136] width 52 height 12
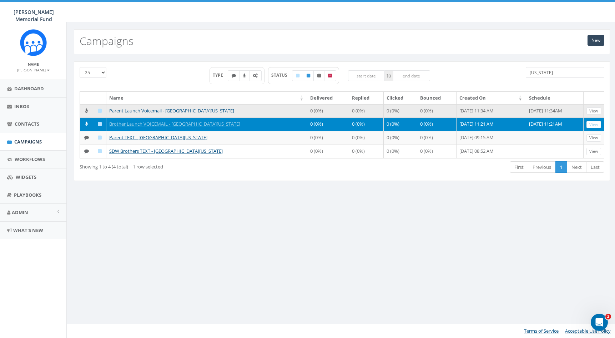
click at [137, 109] on link "Parent Launch Voicemail - [GEOGRAPHIC_DATA][US_STATE]" at bounding box center [171, 110] width 125 height 6
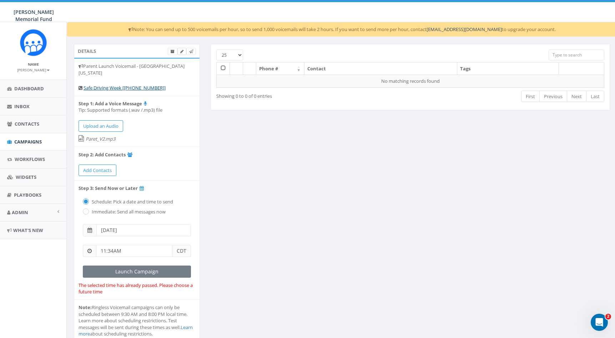
click at [181, 51] on icon at bounding box center [181, 52] width 3 height 4
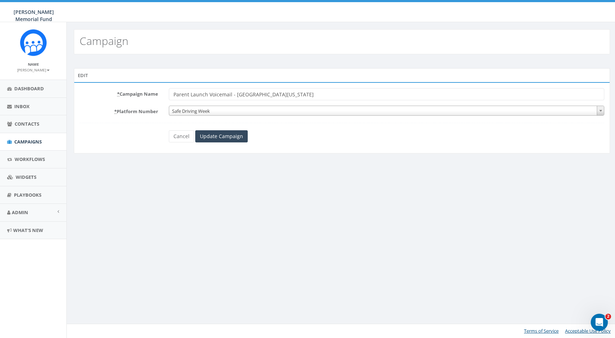
click at [221, 93] on input "Parent Launch Voicemail - [GEOGRAPHIC_DATA][US_STATE]" at bounding box center [386, 94] width 435 height 12
type input "Parent Launch VOICEMAIL - [GEOGRAPHIC_DATA][US_STATE]"
click at [221, 140] on input "Update Campaign" at bounding box center [221, 136] width 52 height 12
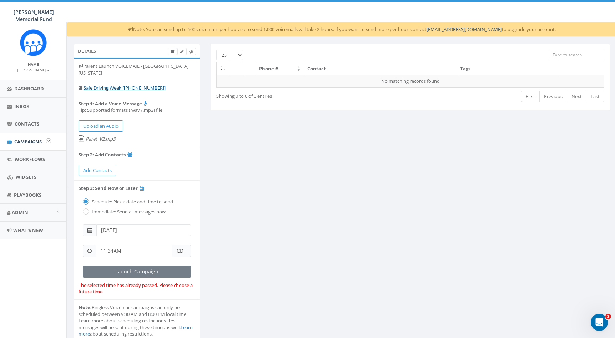
click at [32, 141] on span "Campaigns" at bounding box center [27, 142] width 27 height 6
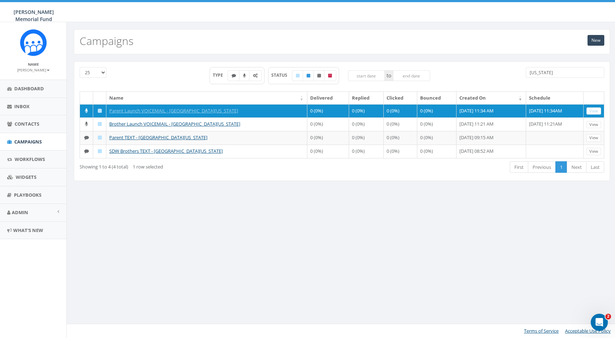
drag, startPoint x: 546, startPoint y: 74, endPoint x: 502, endPoint y: 71, distance: 44.3
click at [502, 73] on div "25 50 100 TYPE STATUS to [US_STATE]" at bounding box center [341, 79] width 535 height 24
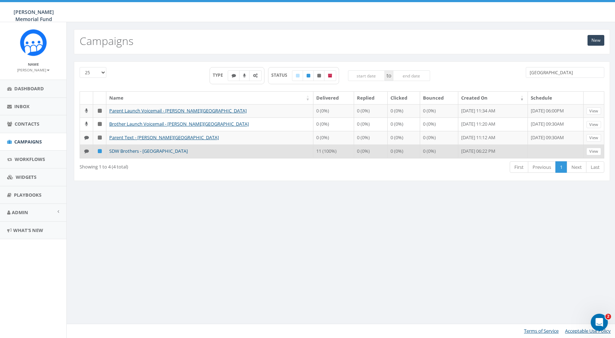
type input "Wittenberg"
click at [159, 152] on link "SDW Brothers - [GEOGRAPHIC_DATA]" at bounding box center [148, 151] width 79 height 6
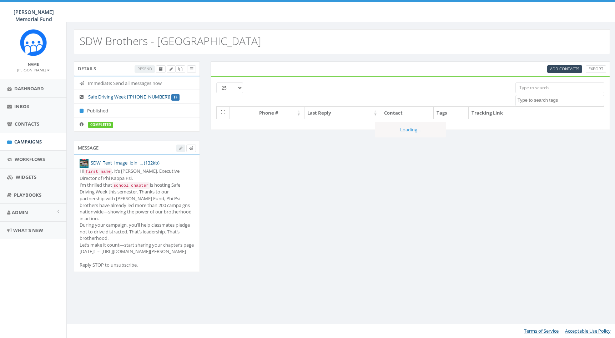
select select
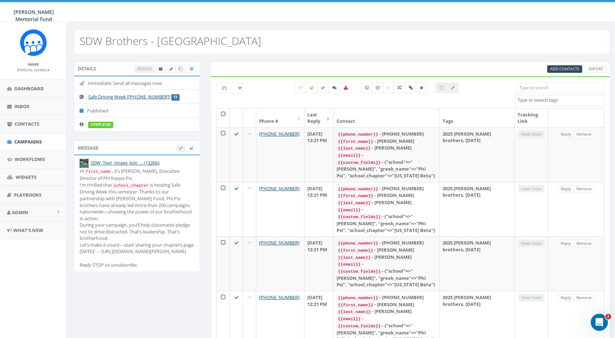
click at [422, 46] on div "SDW Brothers - [GEOGRAPHIC_DATA]" at bounding box center [342, 41] width 536 height 25
